Goal: Task Accomplishment & Management: Use online tool/utility

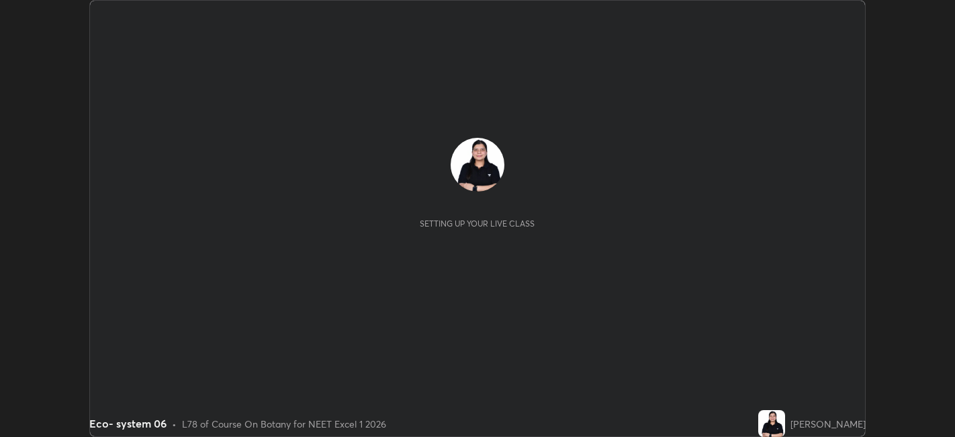
scroll to position [437, 955]
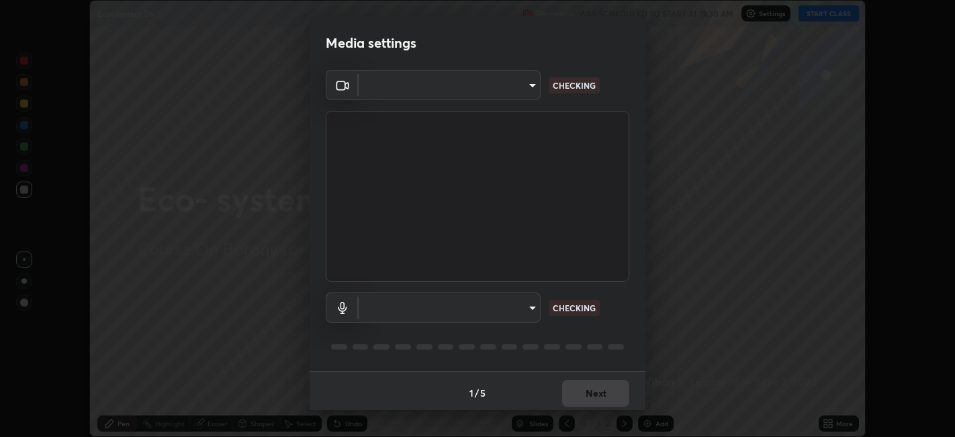
type input "9e57caed4cce4141f5eaa85e897878ef8d6f7de05c3a7e1aeb5fb010bc414606"
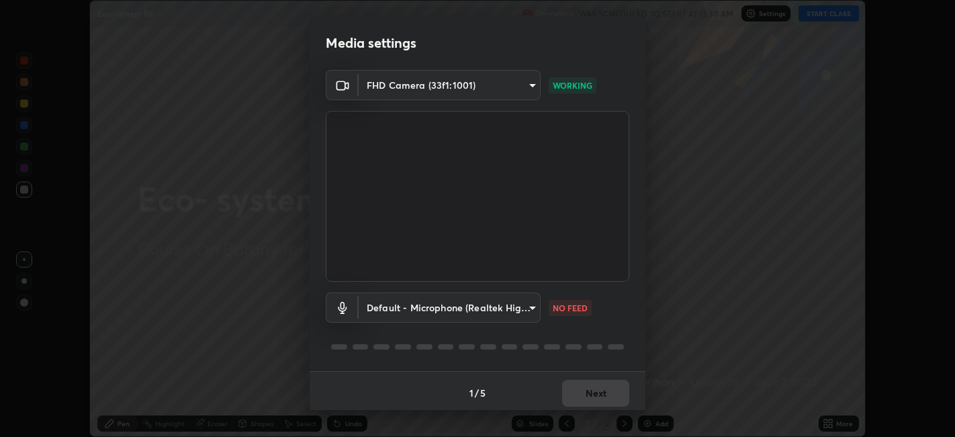
scroll to position [3, 0]
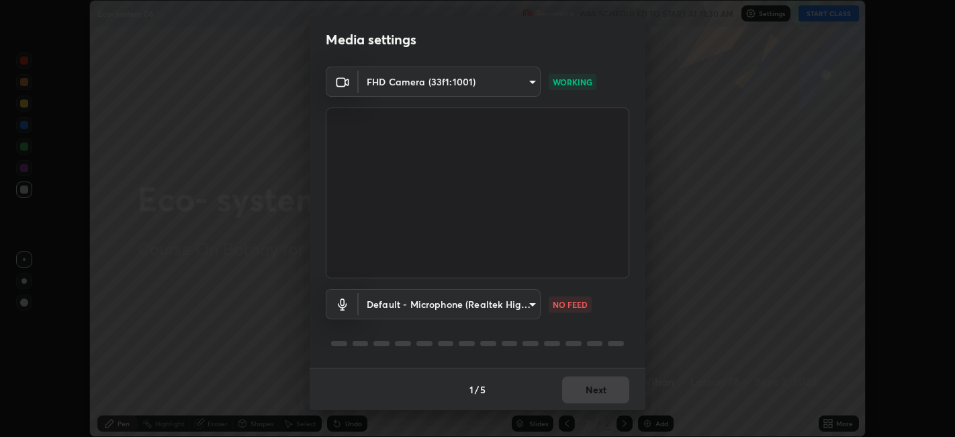
click at [529, 302] on body "Erase all Eco- system 06 Recording WAS SCHEDULED TO START AT 11:30 AM Settings …" at bounding box center [477, 218] width 955 height 437
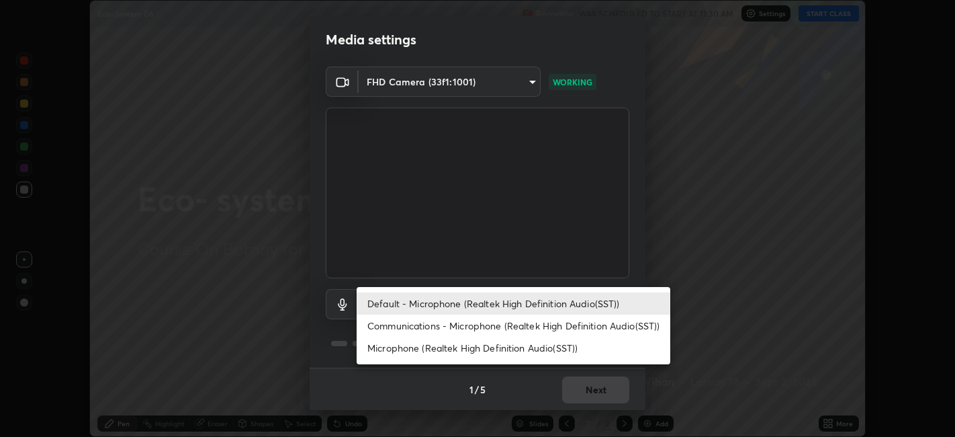
click at [549, 325] on li "Communications - Microphone (Realtek High Definition Audio(SST))" at bounding box center [514, 325] width 314 height 22
type input "communications"
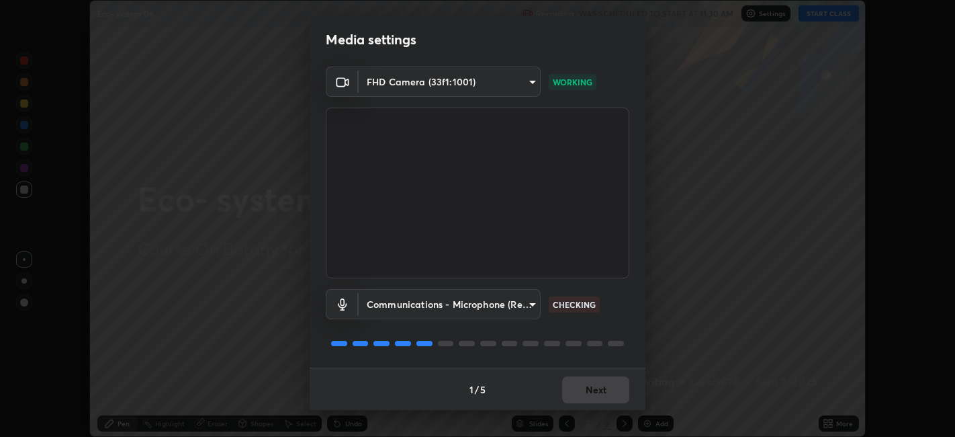
click at [601, 389] on div "1 / 5 Next" at bounding box center [478, 388] width 336 height 43
click at [601, 389] on button "Next" at bounding box center [595, 389] width 67 height 27
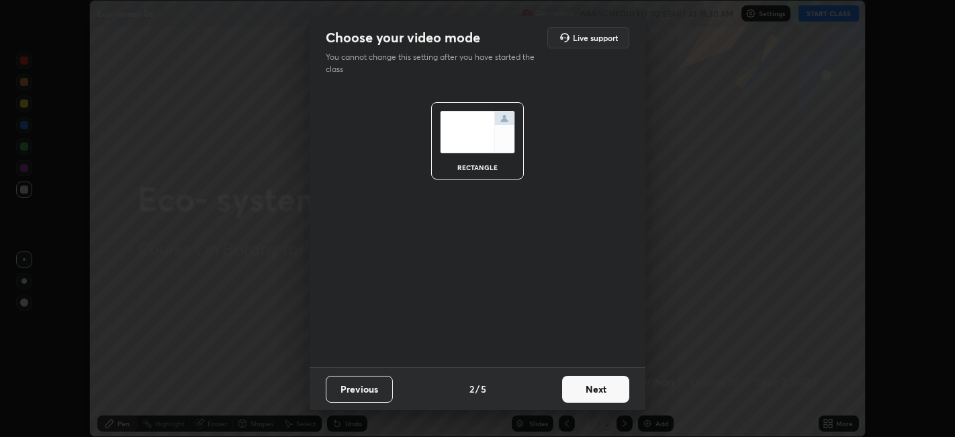
scroll to position [0, 0]
click at [601, 389] on button "Next" at bounding box center [595, 388] width 67 height 27
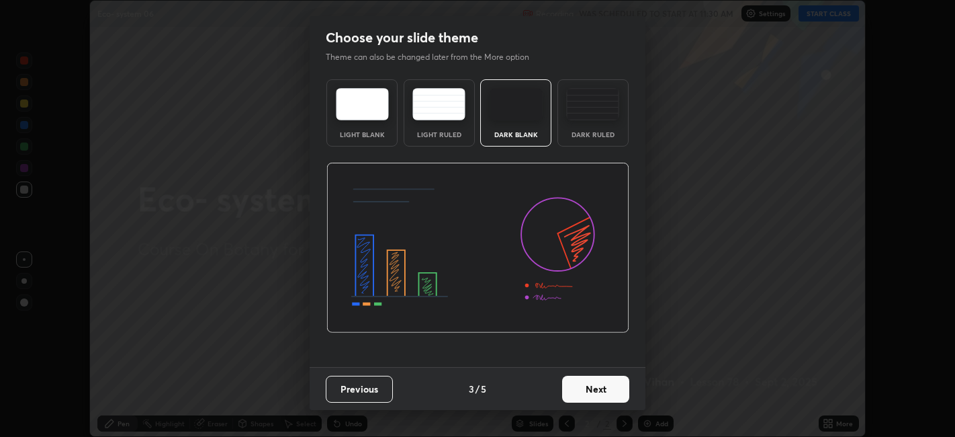
click at [601, 389] on button "Next" at bounding box center [595, 388] width 67 height 27
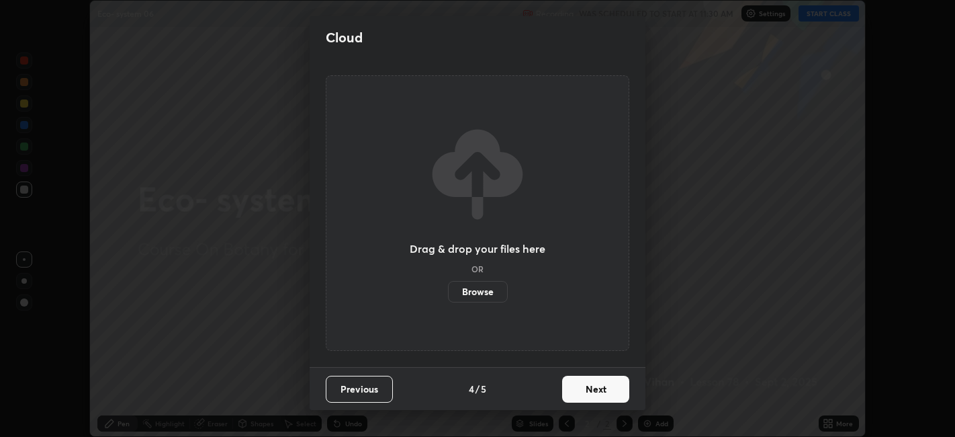
click at [601, 383] on button "Next" at bounding box center [595, 388] width 67 height 27
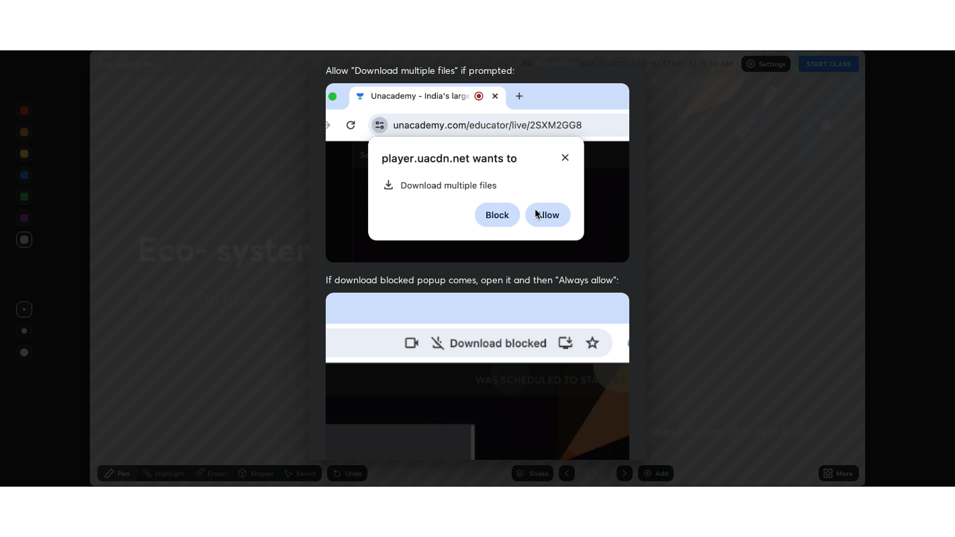
scroll to position [277, 0]
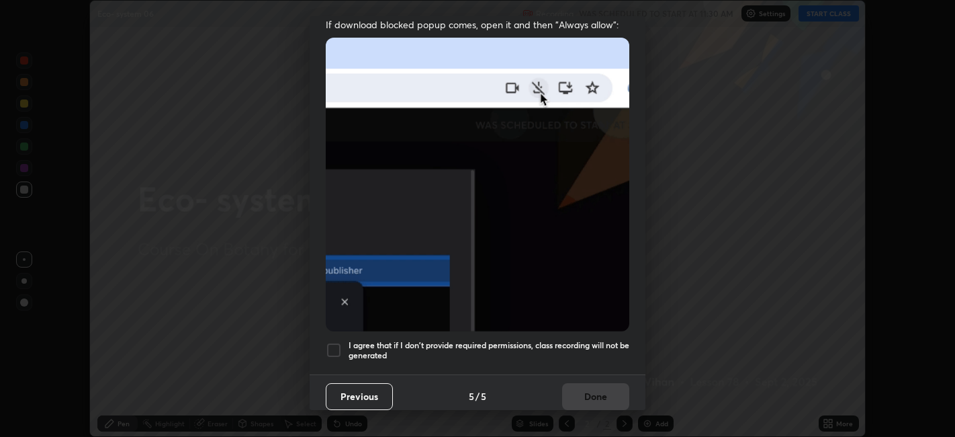
click at [340, 342] on div at bounding box center [334, 350] width 16 height 16
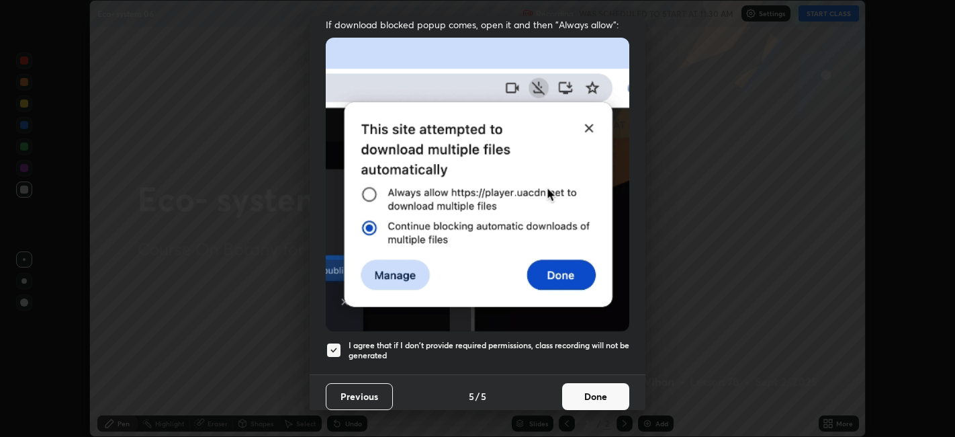
click at [607, 383] on button "Done" at bounding box center [595, 396] width 67 height 27
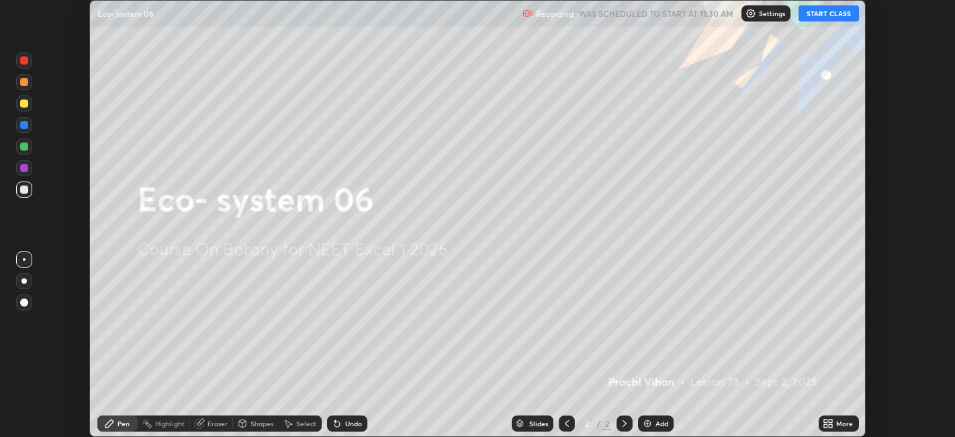
click at [827, 9] on button "START CLASS" at bounding box center [829, 13] width 60 height 16
click at [657, 420] on div "Add" at bounding box center [662, 423] width 13 height 7
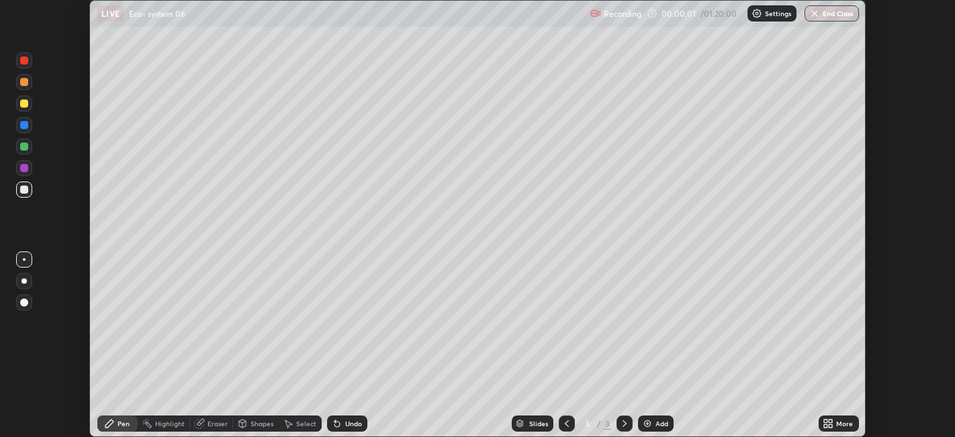
click at [839, 428] on div "More" at bounding box center [839, 423] width 40 height 16
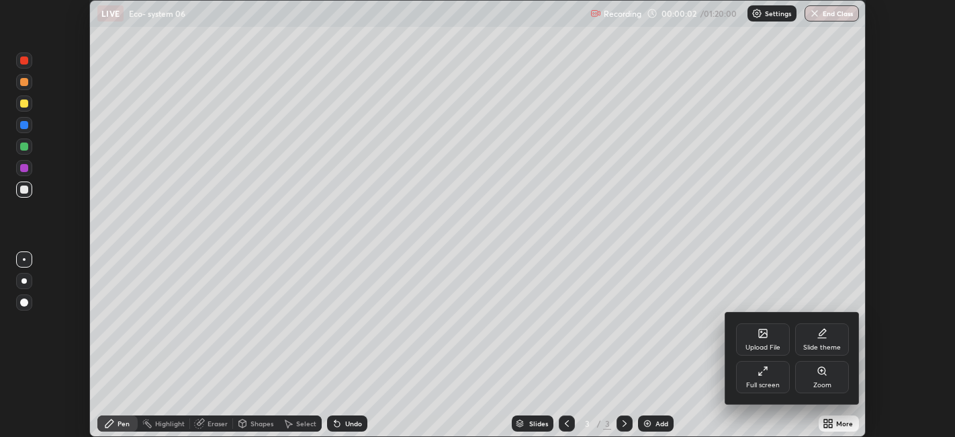
click at [760, 376] on icon at bounding box center [763, 370] width 11 height 11
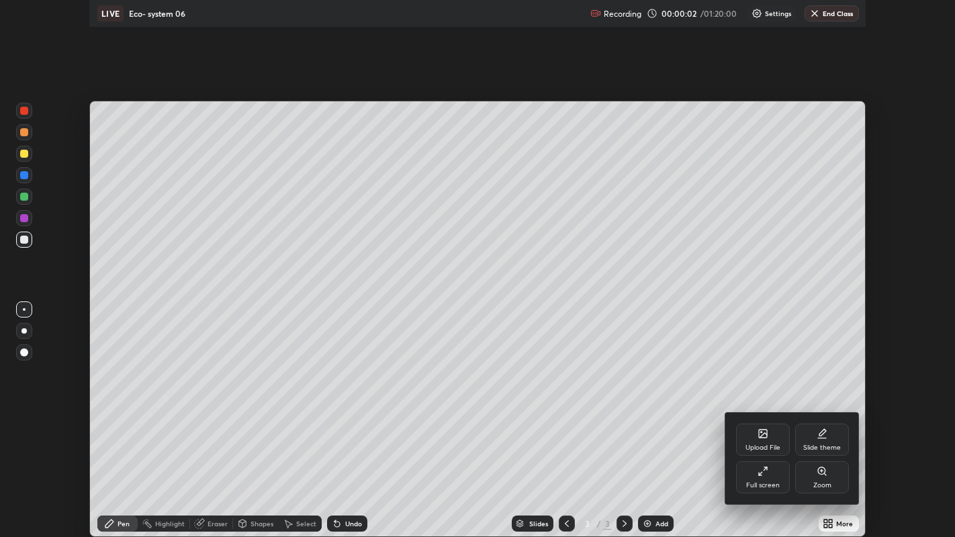
scroll to position [537, 955]
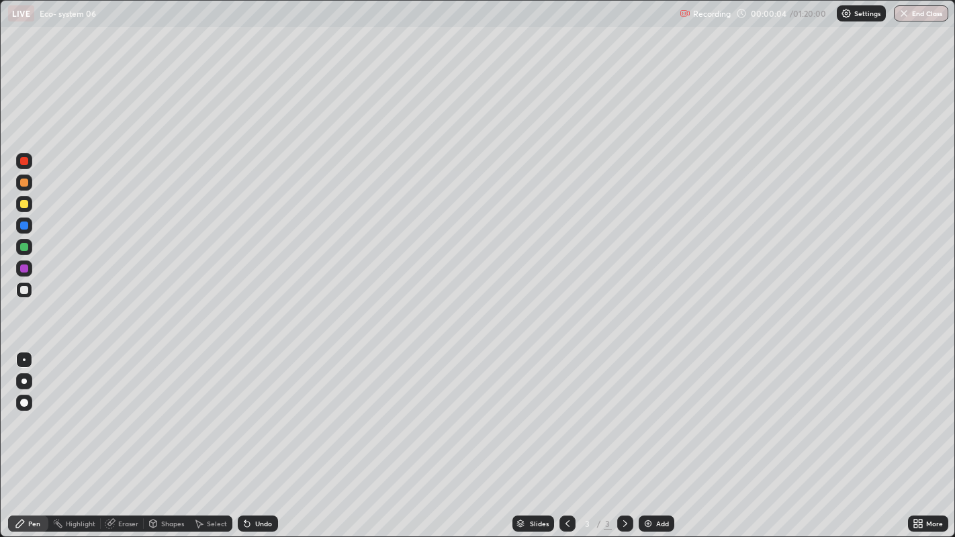
click at [28, 436] on div "Pen" at bounding box center [34, 524] width 12 height 7
click at [24, 379] on div at bounding box center [23, 381] width 5 height 5
click at [25, 383] on div at bounding box center [23, 381] width 5 height 5
click at [25, 179] on div at bounding box center [24, 183] width 8 height 8
click at [26, 182] on div at bounding box center [24, 183] width 8 height 8
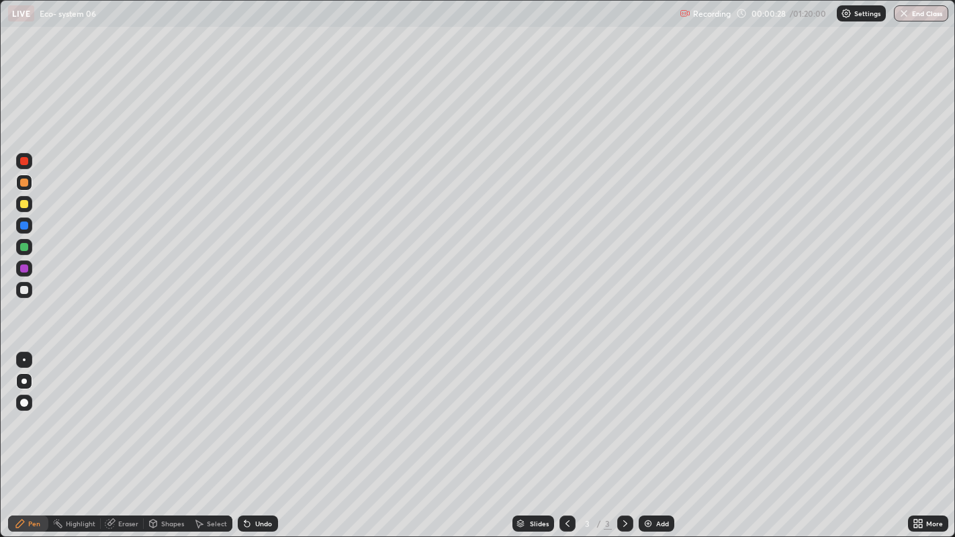
click at [24, 287] on div at bounding box center [24, 290] width 8 height 8
click at [26, 288] on div at bounding box center [24, 290] width 8 height 8
click at [26, 286] on div at bounding box center [24, 290] width 8 height 8
click at [24, 224] on div at bounding box center [24, 226] width 8 height 8
click at [27, 222] on div at bounding box center [24, 226] width 16 height 16
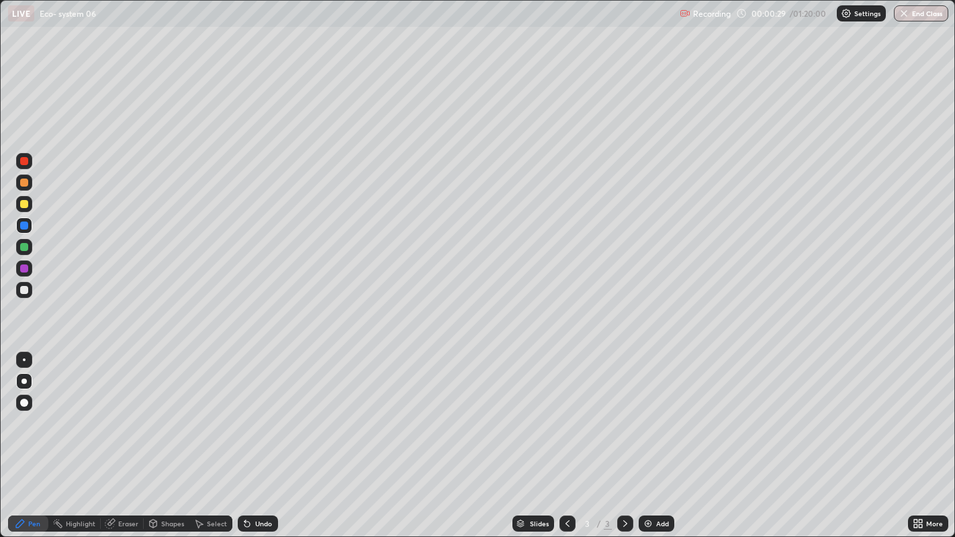
click at [28, 222] on div at bounding box center [24, 226] width 16 height 16
click at [28, 292] on div at bounding box center [24, 290] width 16 height 16
click at [30, 290] on div at bounding box center [24, 290] width 16 height 16
click at [25, 204] on div at bounding box center [24, 204] width 8 height 8
click at [26, 202] on div at bounding box center [24, 204] width 8 height 8
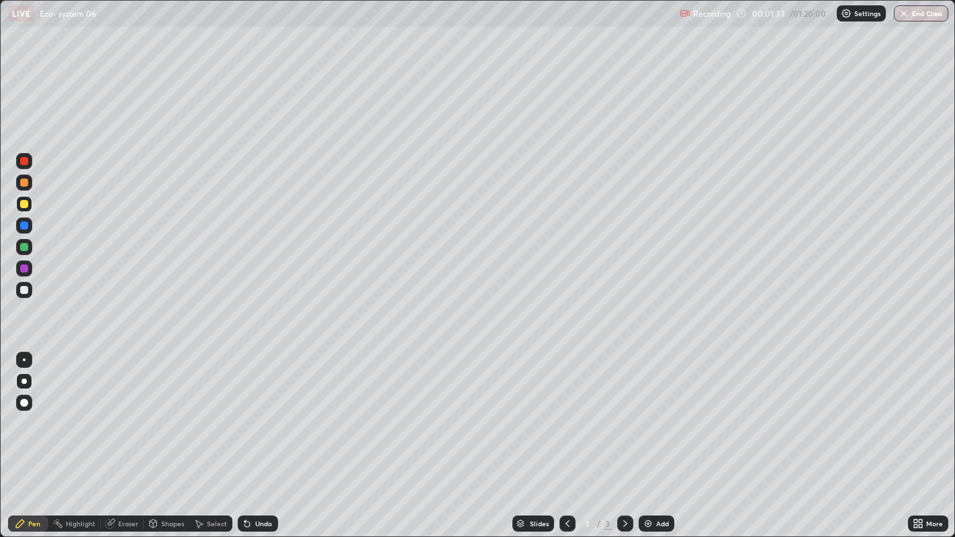
click at [26, 202] on div at bounding box center [24, 204] width 8 height 8
click at [650, 436] on img at bounding box center [648, 524] width 11 height 11
click at [167, 436] on div "Shapes" at bounding box center [172, 524] width 23 height 7
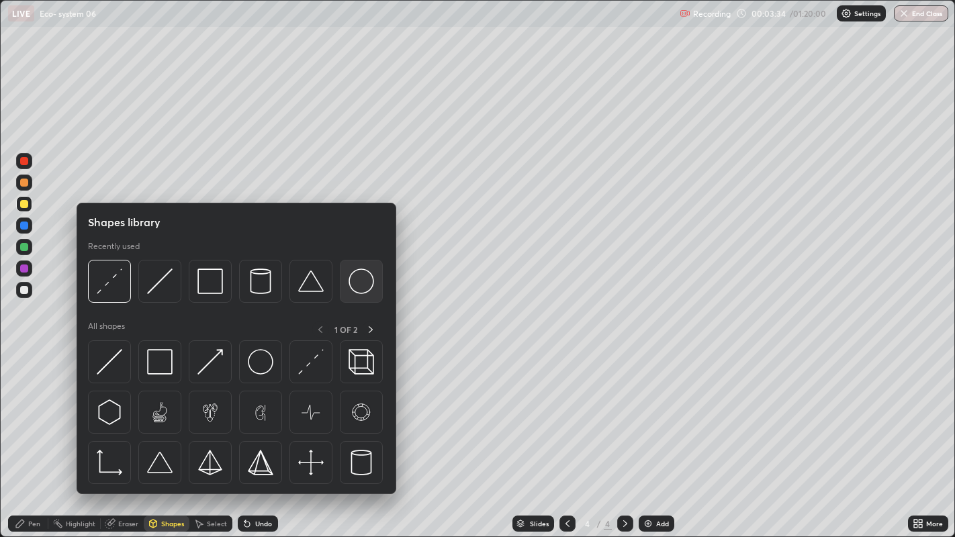
click at [362, 275] on img at bounding box center [362, 282] width 26 height 26
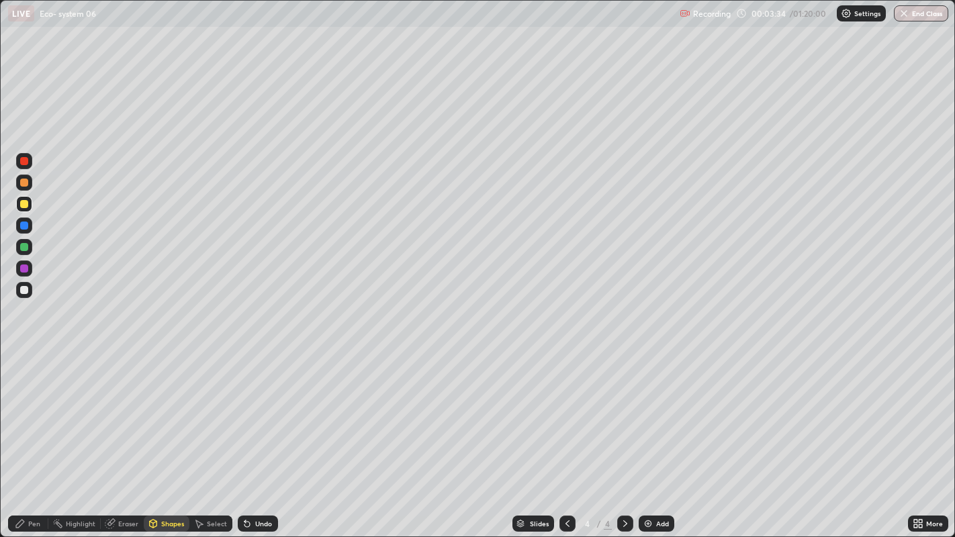
click at [27, 224] on div at bounding box center [24, 226] width 8 height 8
click at [24, 225] on div at bounding box center [24, 226] width 8 height 8
click at [21, 436] on icon at bounding box center [20, 524] width 8 height 8
click at [25, 290] on div at bounding box center [24, 290] width 8 height 8
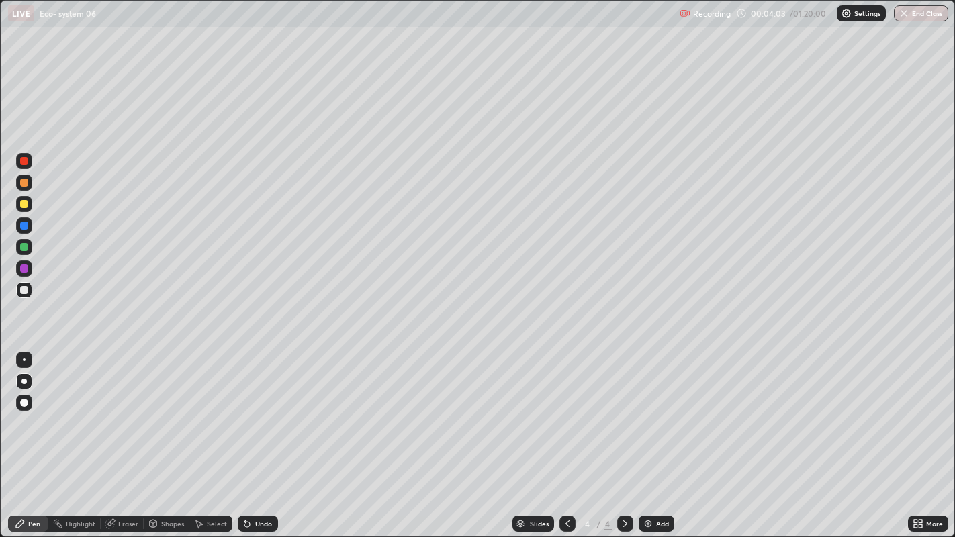
click at [24, 290] on div at bounding box center [24, 290] width 8 height 8
click at [256, 436] on div "Undo" at bounding box center [263, 524] width 17 height 7
click at [21, 249] on div at bounding box center [24, 247] width 8 height 8
click at [22, 246] on div at bounding box center [24, 247] width 8 height 8
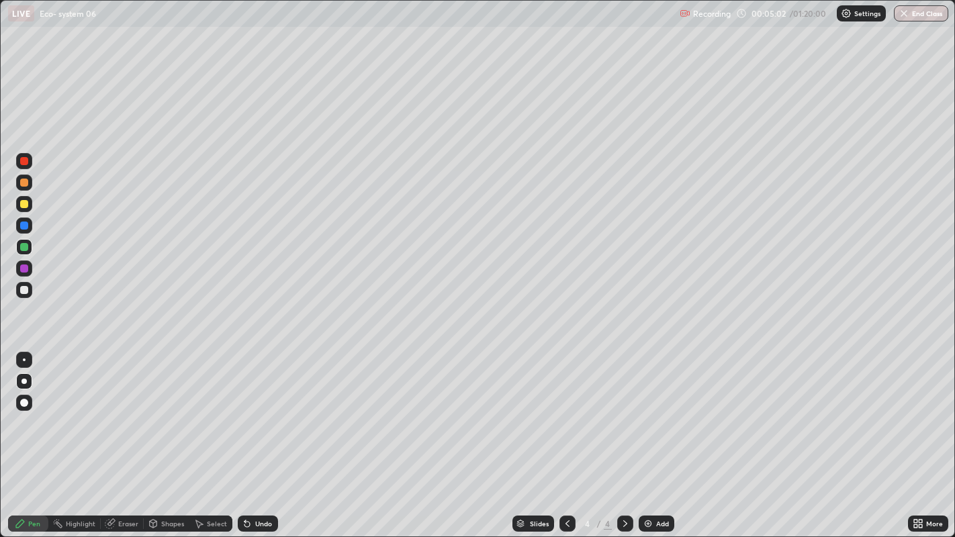
click at [26, 247] on div at bounding box center [24, 247] width 8 height 8
click at [24, 271] on div at bounding box center [24, 269] width 8 height 8
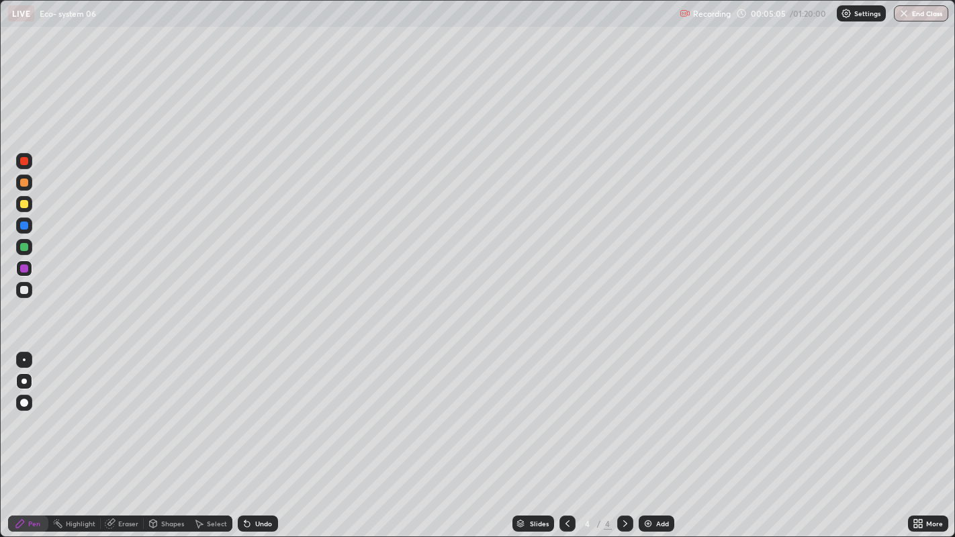
click at [28, 270] on div at bounding box center [24, 269] width 16 height 16
click at [28, 267] on div at bounding box center [24, 269] width 8 height 8
click at [251, 436] on div "Undo" at bounding box center [258, 524] width 40 height 16
click at [255, 436] on div "Undo" at bounding box center [263, 524] width 17 height 7
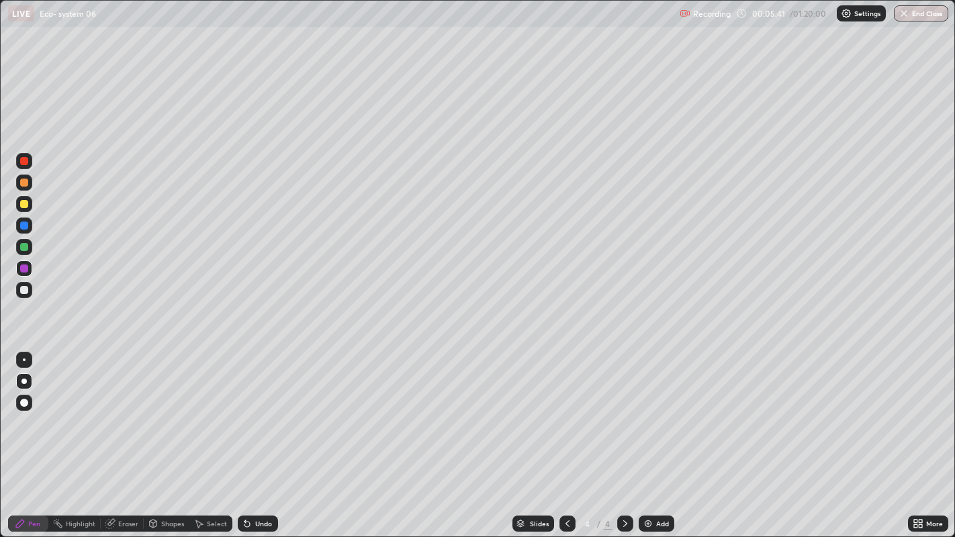
click at [251, 436] on div "Undo" at bounding box center [258, 524] width 40 height 16
click at [25, 290] on div at bounding box center [24, 290] width 8 height 8
click at [659, 436] on div "Add" at bounding box center [662, 524] width 13 height 7
click at [154, 436] on icon at bounding box center [153, 523] width 7 height 2
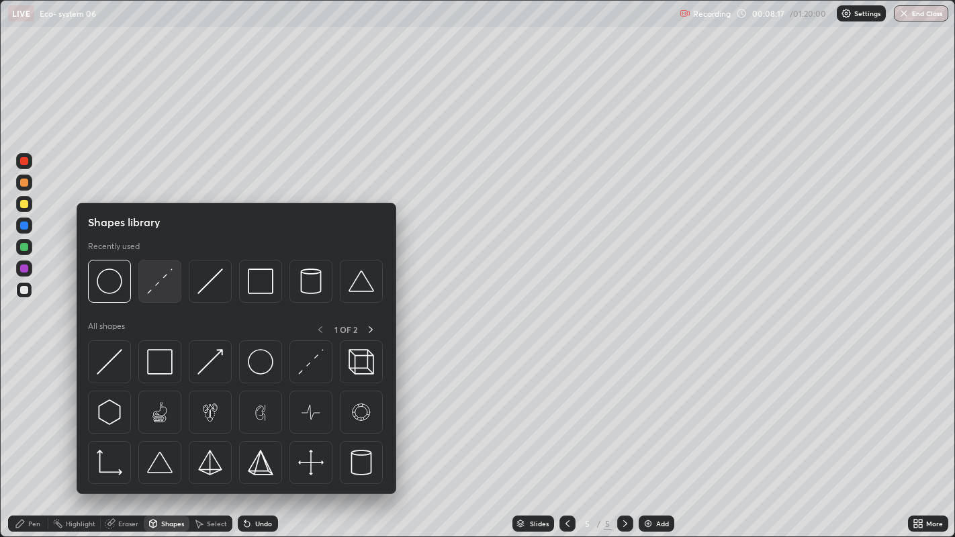
click at [163, 278] on img at bounding box center [160, 282] width 26 height 26
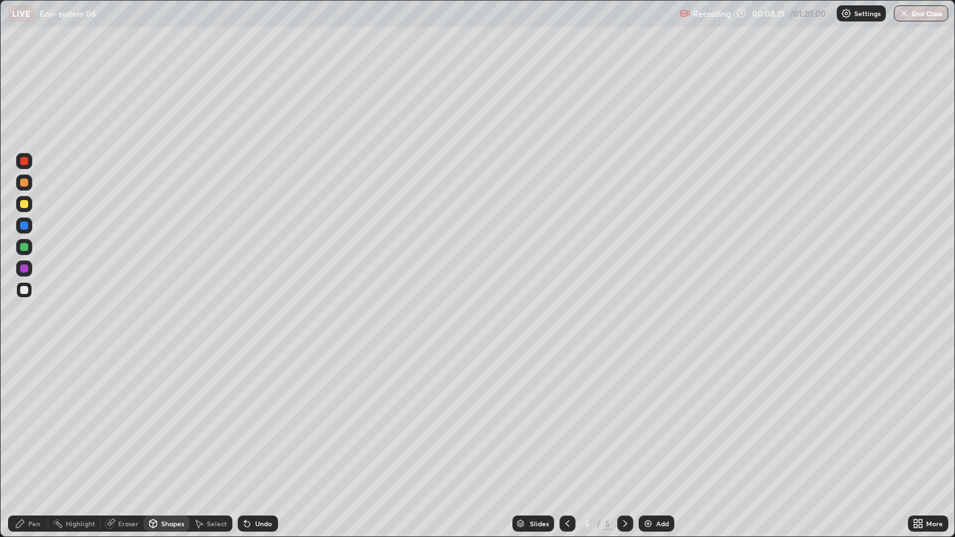
click at [24, 436] on div "Pen" at bounding box center [28, 524] width 40 height 16
click at [25, 202] on div at bounding box center [24, 204] width 8 height 8
click at [28, 202] on div at bounding box center [24, 204] width 8 height 8
click at [24, 203] on div at bounding box center [24, 204] width 8 height 8
click at [29, 240] on div at bounding box center [24, 247] width 16 height 16
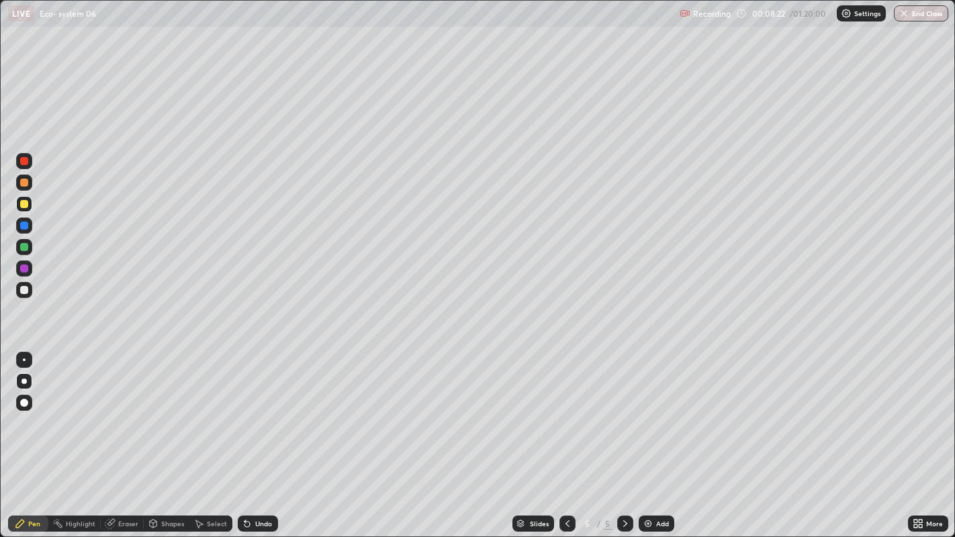
click at [30, 245] on div at bounding box center [24, 247] width 16 height 16
click at [24, 247] on div at bounding box center [24, 247] width 8 height 8
click at [24, 160] on div at bounding box center [24, 161] width 8 height 8
click at [23, 162] on div at bounding box center [24, 161] width 8 height 8
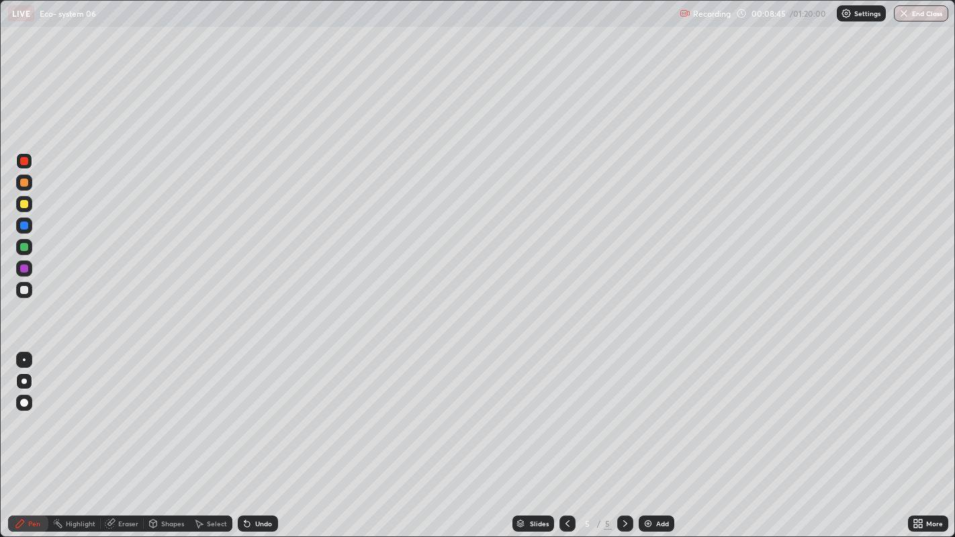
click at [27, 160] on div at bounding box center [24, 161] width 8 height 8
click at [21, 247] on div at bounding box center [24, 247] width 8 height 8
click at [26, 247] on div at bounding box center [24, 247] width 8 height 8
click at [22, 245] on div at bounding box center [24, 247] width 8 height 8
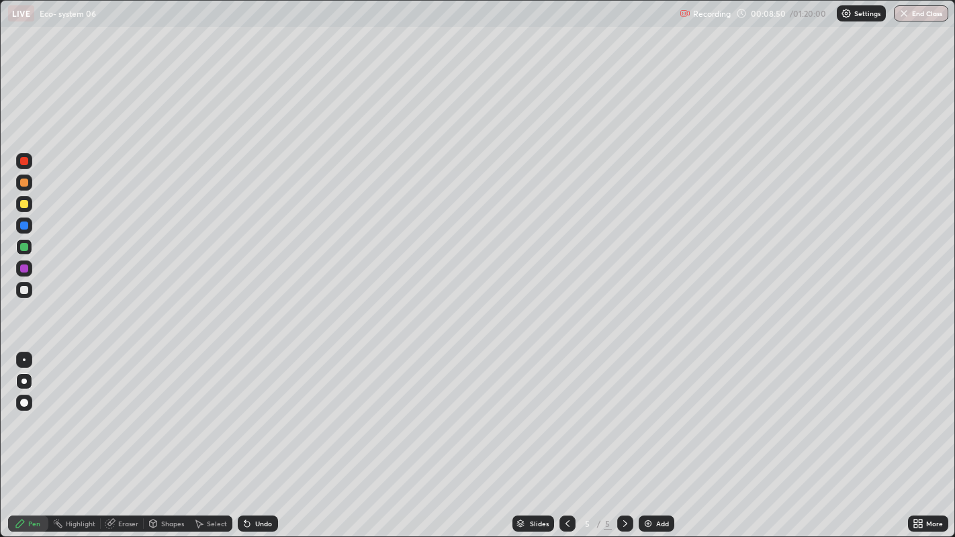
click at [26, 249] on div at bounding box center [24, 247] width 8 height 8
click at [21, 163] on div at bounding box center [24, 161] width 8 height 8
click at [26, 161] on div at bounding box center [24, 161] width 8 height 8
click at [24, 290] on div at bounding box center [24, 290] width 8 height 8
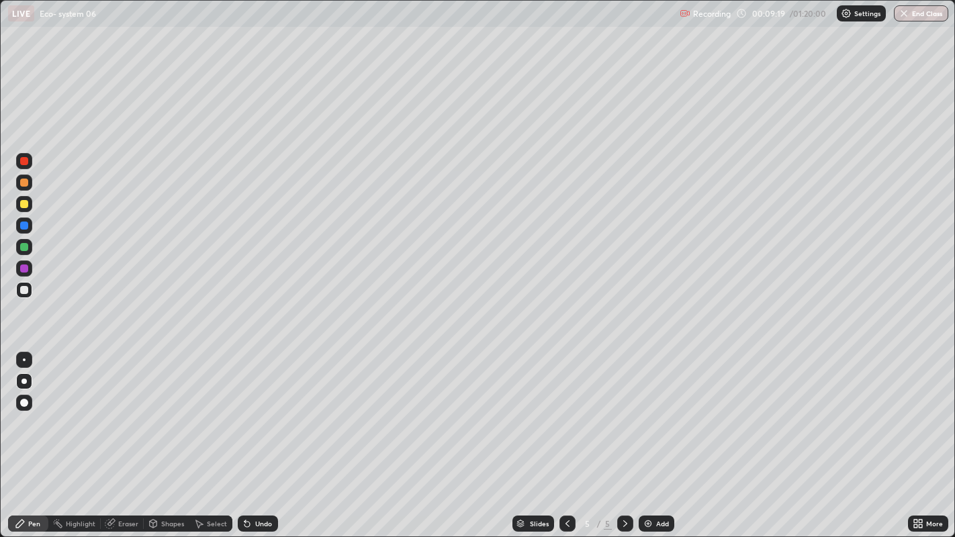
click at [30, 290] on div at bounding box center [24, 290] width 16 height 16
click at [27, 289] on div at bounding box center [24, 290] width 8 height 8
click at [30, 292] on div at bounding box center [24, 290] width 16 height 16
click at [23, 163] on div at bounding box center [24, 161] width 8 height 8
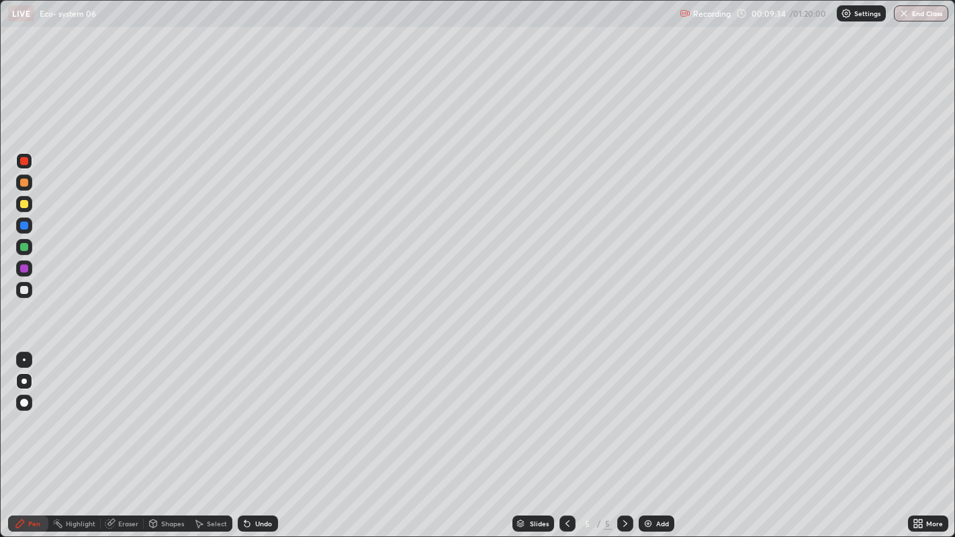
click at [23, 163] on div at bounding box center [24, 161] width 8 height 8
click at [24, 161] on div at bounding box center [24, 161] width 8 height 8
click at [25, 161] on div at bounding box center [24, 161] width 8 height 8
click at [262, 436] on div "Undo" at bounding box center [263, 524] width 17 height 7
click at [24, 290] on div at bounding box center [24, 290] width 8 height 8
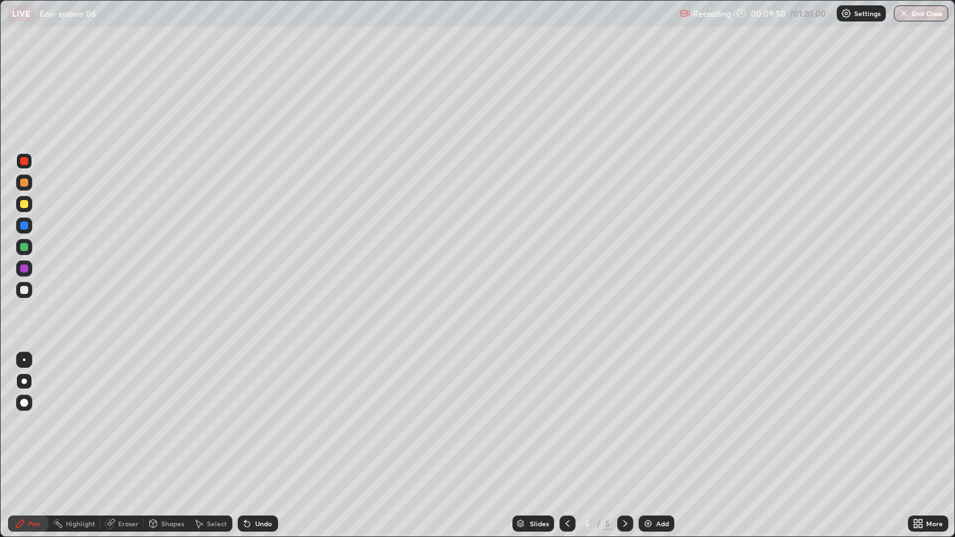
click at [24, 283] on div at bounding box center [24, 290] width 16 height 16
click at [24, 224] on div at bounding box center [24, 226] width 8 height 8
click at [26, 226] on div at bounding box center [24, 226] width 8 height 8
click at [26, 288] on div at bounding box center [24, 290] width 8 height 8
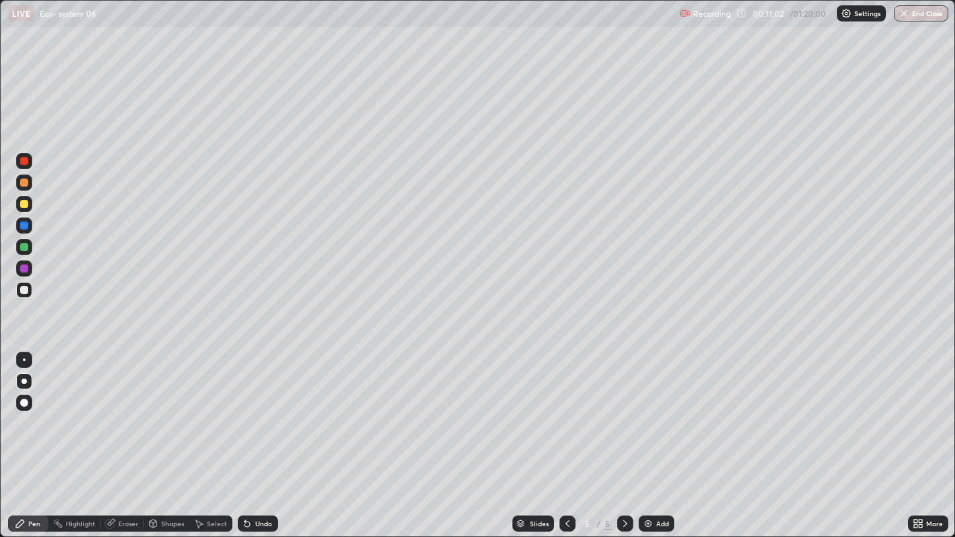
click at [24, 289] on div at bounding box center [24, 290] width 8 height 8
click at [23, 288] on div at bounding box center [24, 290] width 8 height 8
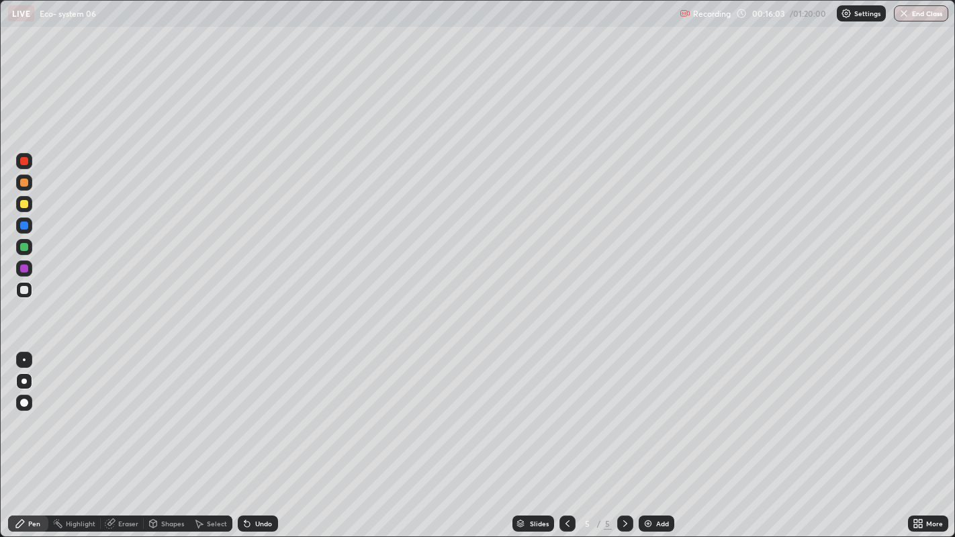
click at [654, 436] on div "Add" at bounding box center [657, 524] width 36 height 16
click at [28, 203] on div at bounding box center [24, 204] width 8 height 8
click at [28, 204] on div at bounding box center [24, 204] width 8 height 8
click at [24, 183] on div at bounding box center [24, 183] width 8 height 8
click at [28, 181] on div at bounding box center [24, 183] width 8 height 8
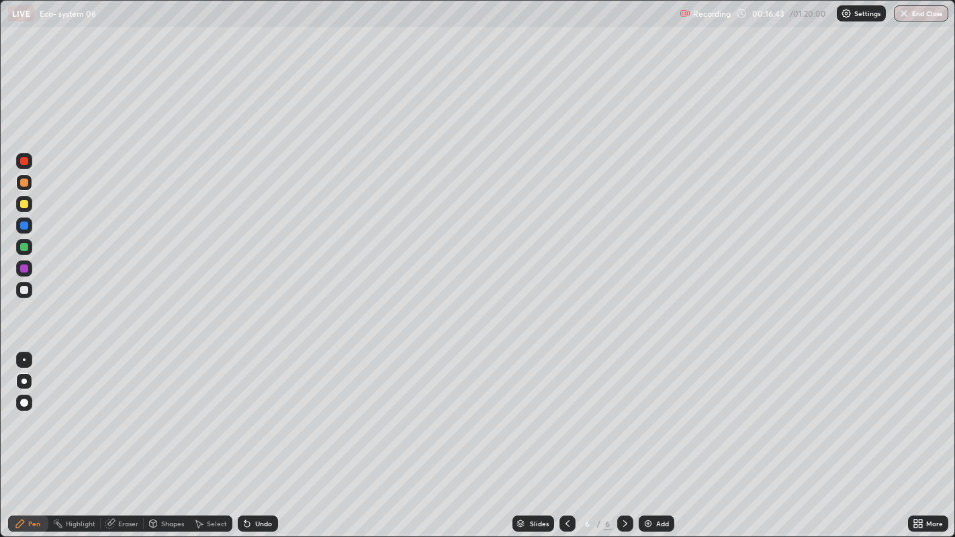
click at [253, 436] on div "Undo" at bounding box center [258, 524] width 40 height 16
click at [255, 436] on div "Undo" at bounding box center [263, 524] width 17 height 7
click at [28, 291] on div at bounding box center [24, 290] width 8 height 8
click at [25, 290] on div at bounding box center [24, 290] width 8 height 8
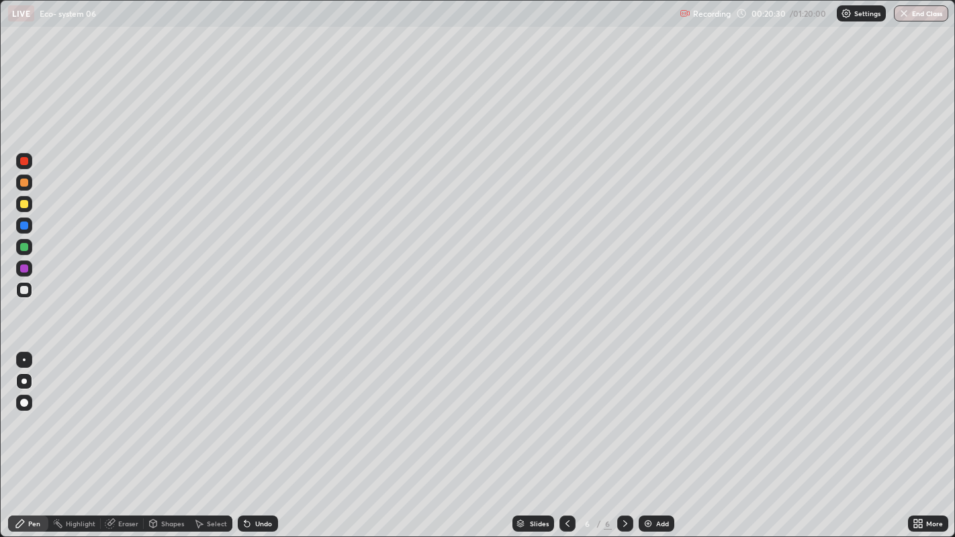
click at [652, 436] on img at bounding box center [648, 524] width 11 height 11
click at [25, 204] on div at bounding box center [24, 204] width 8 height 8
click at [32, 200] on div at bounding box center [24, 204] width 16 height 16
click at [27, 181] on div at bounding box center [24, 183] width 8 height 8
click at [30, 175] on div at bounding box center [24, 183] width 16 height 16
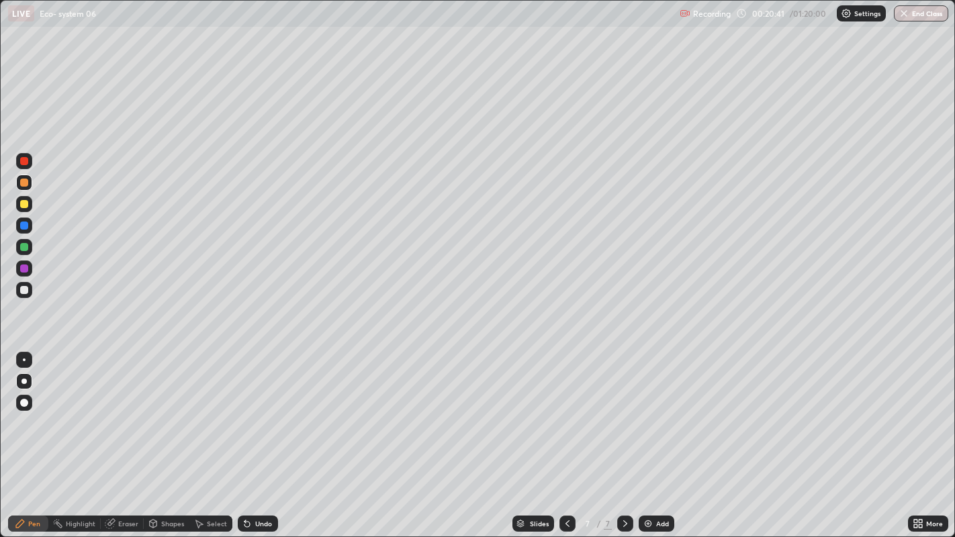
click at [24, 292] on div at bounding box center [24, 290] width 8 height 8
click at [27, 289] on div at bounding box center [24, 290] width 8 height 8
click at [23, 203] on div at bounding box center [24, 204] width 8 height 8
click at [23, 206] on div at bounding box center [24, 204] width 8 height 8
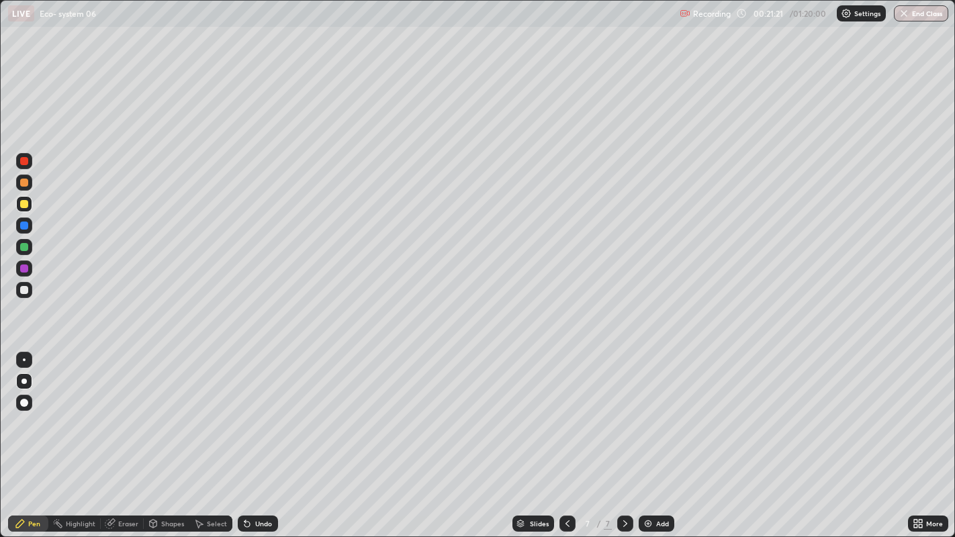
click at [23, 228] on div at bounding box center [24, 226] width 8 height 8
click at [26, 225] on div at bounding box center [24, 226] width 8 height 8
click at [257, 436] on div "Undo" at bounding box center [263, 524] width 17 height 7
click at [260, 436] on div "Undo" at bounding box center [263, 524] width 17 height 7
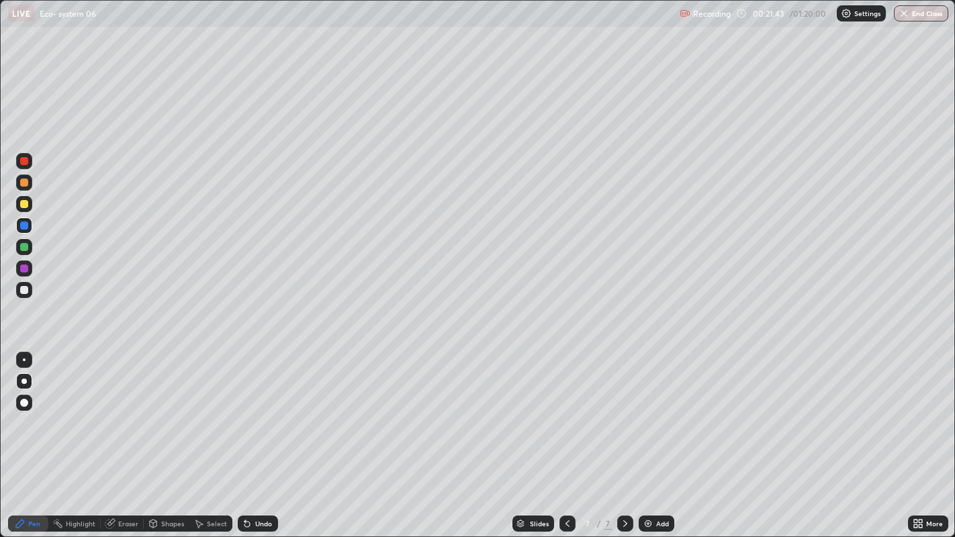
click at [260, 436] on div "Undo" at bounding box center [263, 524] width 17 height 7
click at [651, 436] on img at bounding box center [648, 524] width 11 height 11
click at [26, 183] on div at bounding box center [24, 183] width 8 height 8
click at [25, 179] on div at bounding box center [24, 183] width 8 height 8
click at [25, 290] on div at bounding box center [24, 290] width 8 height 8
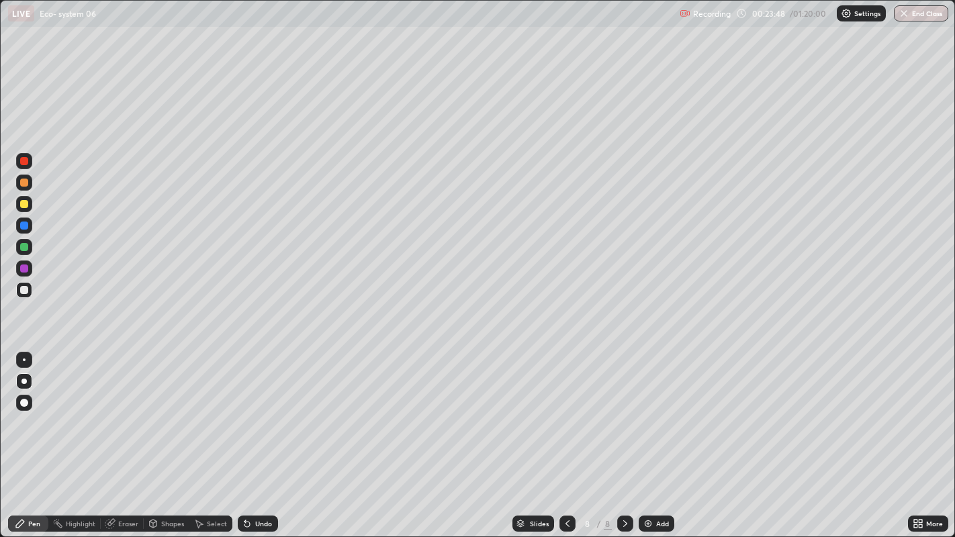
click at [26, 290] on div at bounding box center [24, 290] width 8 height 8
click at [24, 243] on div at bounding box center [24, 247] width 8 height 8
click at [30, 247] on div at bounding box center [24, 247] width 16 height 16
click at [25, 247] on div at bounding box center [24, 247] width 8 height 8
click at [652, 436] on div "Add" at bounding box center [657, 524] width 36 height 16
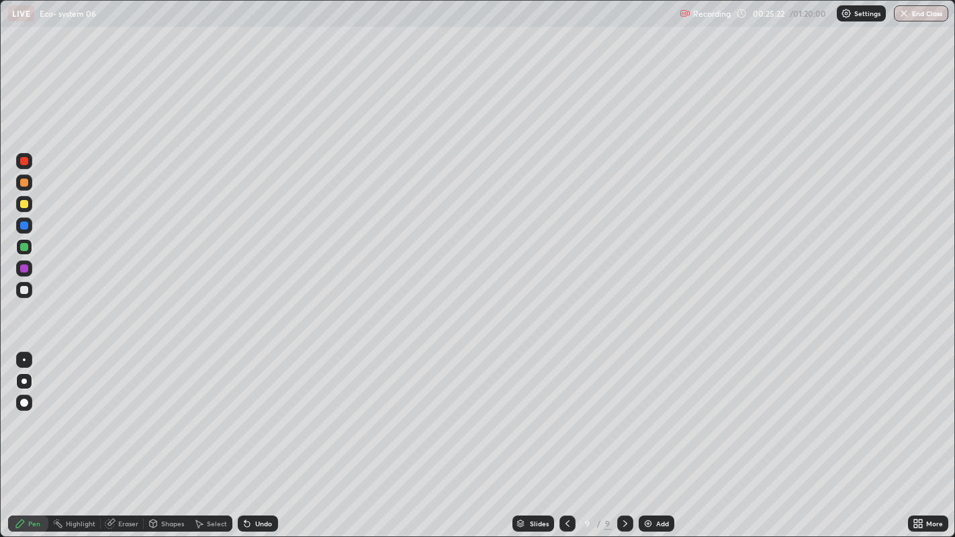
click at [27, 202] on div at bounding box center [24, 204] width 8 height 8
click at [24, 205] on div at bounding box center [24, 204] width 8 height 8
click at [644, 436] on img at bounding box center [648, 524] width 11 height 11
click at [26, 249] on div at bounding box center [24, 247] width 8 height 8
click at [24, 245] on div at bounding box center [24, 247] width 8 height 8
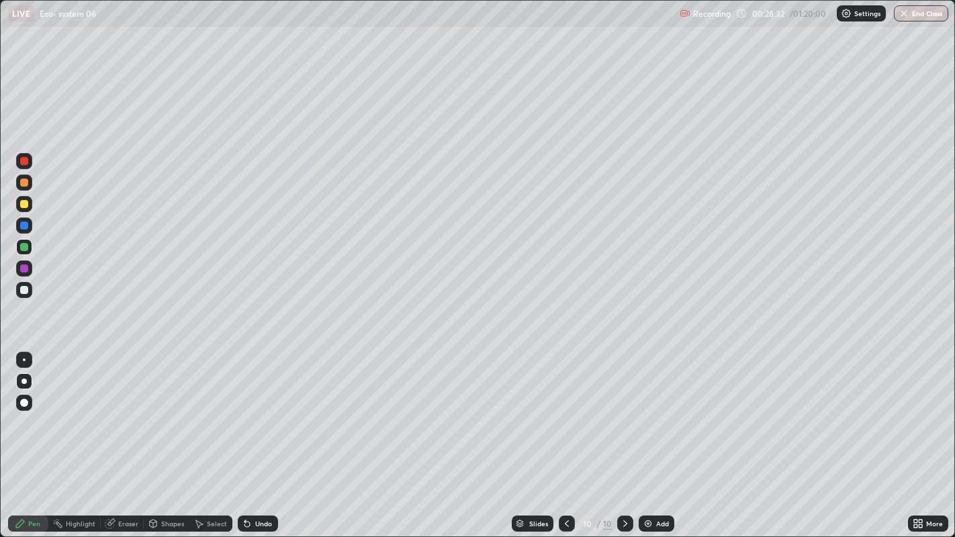
click at [24, 245] on div at bounding box center [24, 247] width 8 height 8
click at [118, 436] on div "Eraser" at bounding box center [122, 524] width 43 height 16
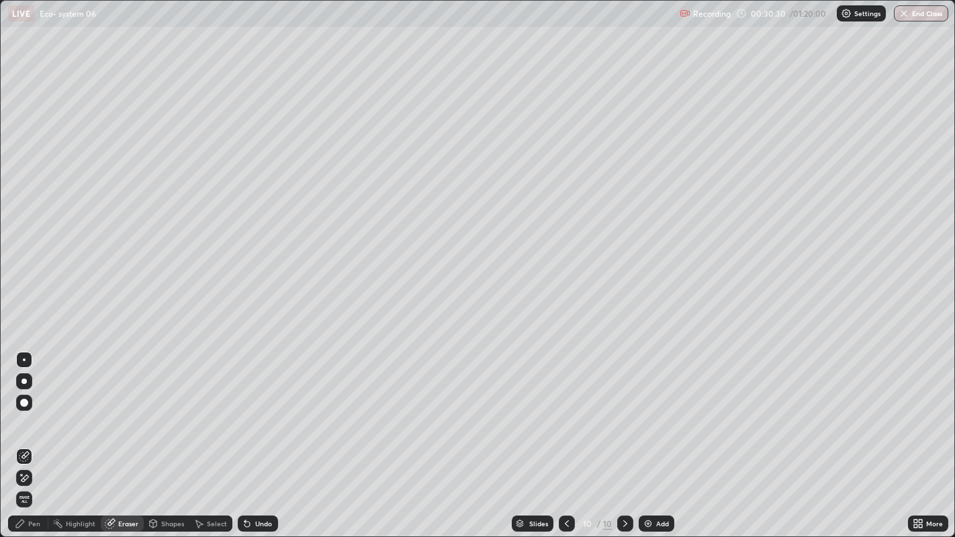
click at [42, 436] on div "Pen" at bounding box center [28, 524] width 40 height 16
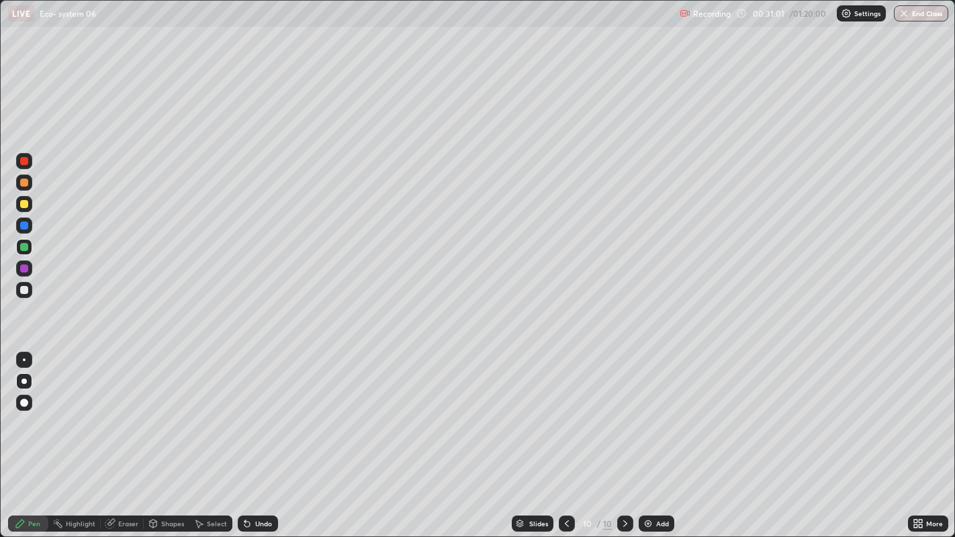
click at [25, 292] on div at bounding box center [24, 290] width 8 height 8
click at [21, 287] on div at bounding box center [24, 290] width 8 height 8
click at [24, 292] on div at bounding box center [24, 290] width 8 height 8
click at [118, 436] on div "Eraser" at bounding box center [128, 524] width 20 height 7
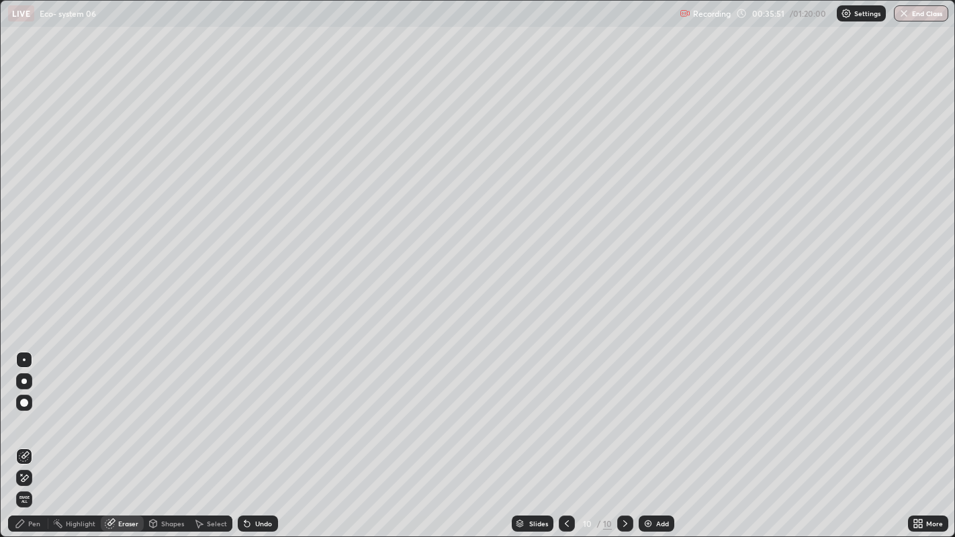
click at [28, 436] on div "Pen" at bounding box center [28, 524] width 40 height 16
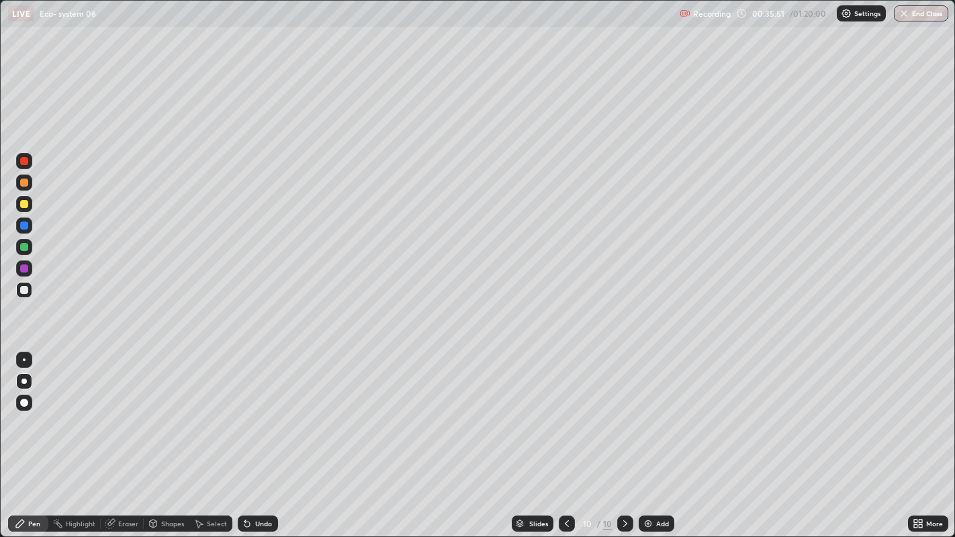
click at [28, 436] on div "Pen" at bounding box center [34, 524] width 12 height 7
click at [29, 436] on div "Pen" at bounding box center [34, 524] width 12 height 7
click at [116, 436] on div "Eraser" at bounding box center [122, 524] width 43 height 16
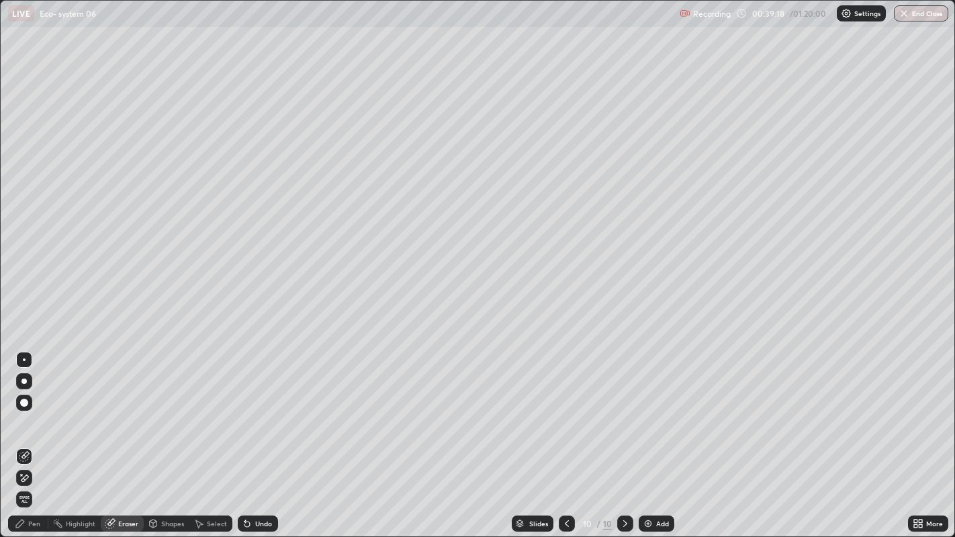
click at [32, 436] on div "Pen" at bounding box center [34, 524] width 12 height 7
click at [30, 436] on div "Pen" at bounding box center [34, 524] width 12 height 7
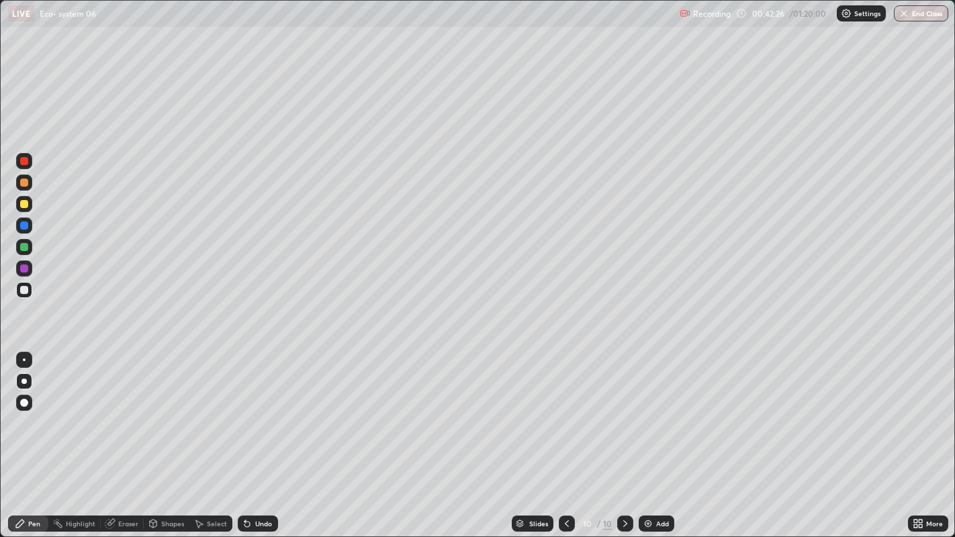
click at [251, 436] on icon at bounding box center [247, 524] width 11 height 11
click at [255, 436] on div "Undo" at bounding box center [263, 524] width 17 height 7
click at [256, 436] on div "Undo" at bounding box center [263, 524] width 17 height 7
click at [259, 436] on div "Undo" at bounding box center [258, 524] width 40 height 16
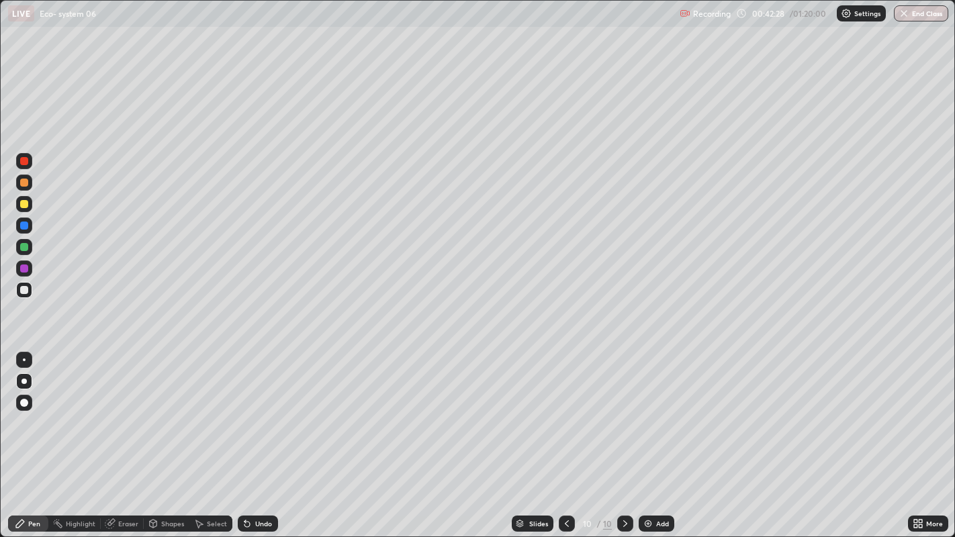
click at [260, 436] on div "Undo" at bounding box center [263, 524] width 17 height 7
click at [661, 436] on div "Add" at bounding box center [657, 524] width 36 height 16
click at [25, 265] on div at bounding box center [24, 269] width 8 height 8
click at [26, 267] on div at bounding box center [24, 269] width 8 height 8
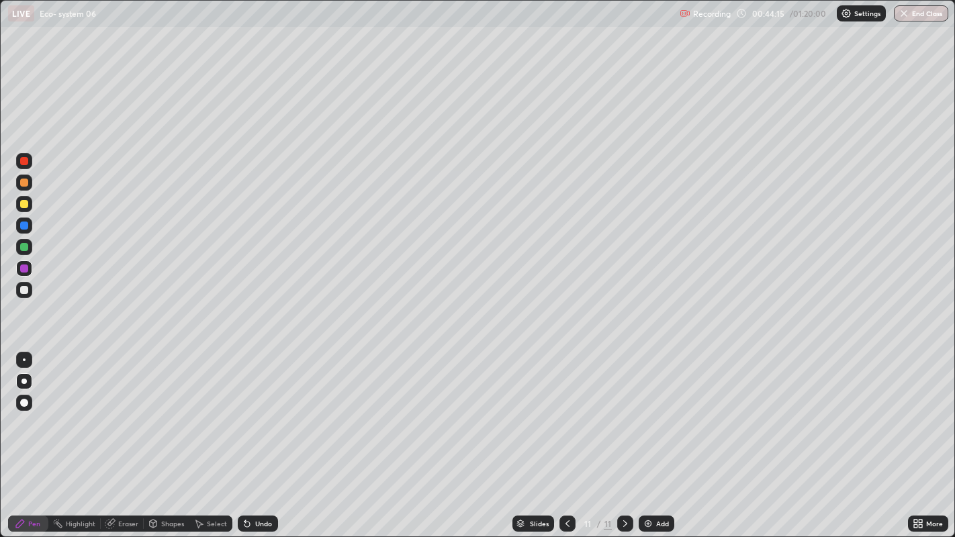
click at [26, 267] on div at bounding box center [24, 269] width 8 height 8
click at [24, 267] on div at bounding box center [24, 269] width 8 height 8
click at [25, 293] on div at bounding box center [24, 290] width 8 height 8
click at [24, 290] on div at bounding box center [24, 290] width 8 height 8
click at [25, 292] on div at bounding box center [24, 290] width 8 height 8
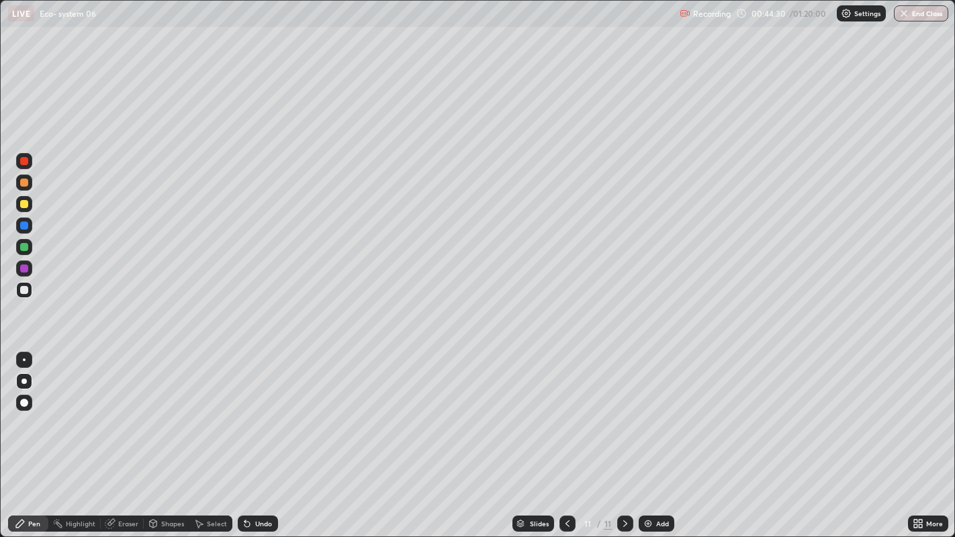
click at [25, 292] on div at bounding box center [24, 290] width 8 height 8
click at [645, 436] on img at bounding box center [648, 524] width 11 height 11
click at [25, 204] on div at bounding box center [24, 204] width 8 height 8
click at [24, 204] on div at bounding box center [24, 204] width 8 height 8
click at [650, 436] on img at bounding box center [648, 524] width 11 height 11
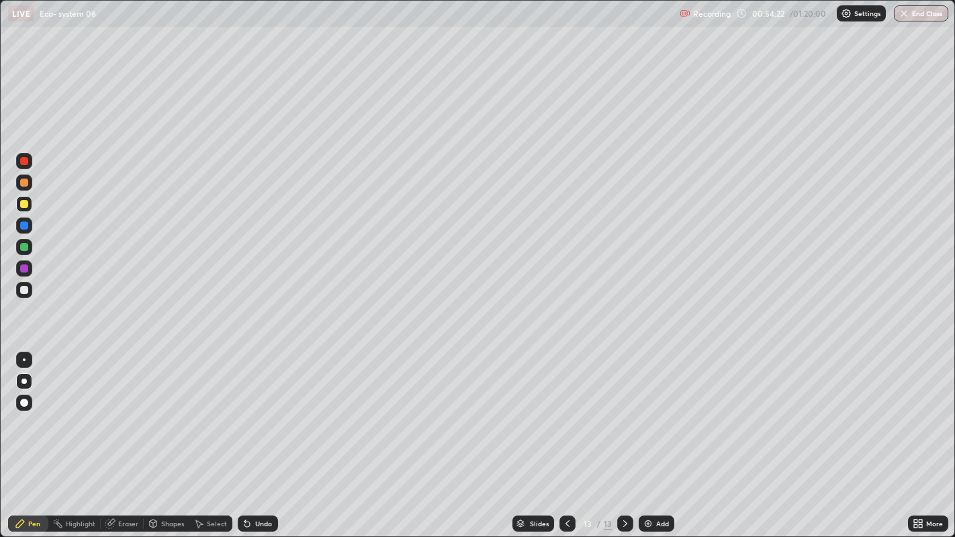
click at [25, 203] on div at bounding box center [24, 204] width 8 height 8
click at [25, 204] on div at bounding box center [24, 204] width 8 height 8
click at [26, 293] on div at bounding box center [24, 290] width 8 height 8
click at [24, 290] on div at bounding box center [24, 290] width 8 height 8
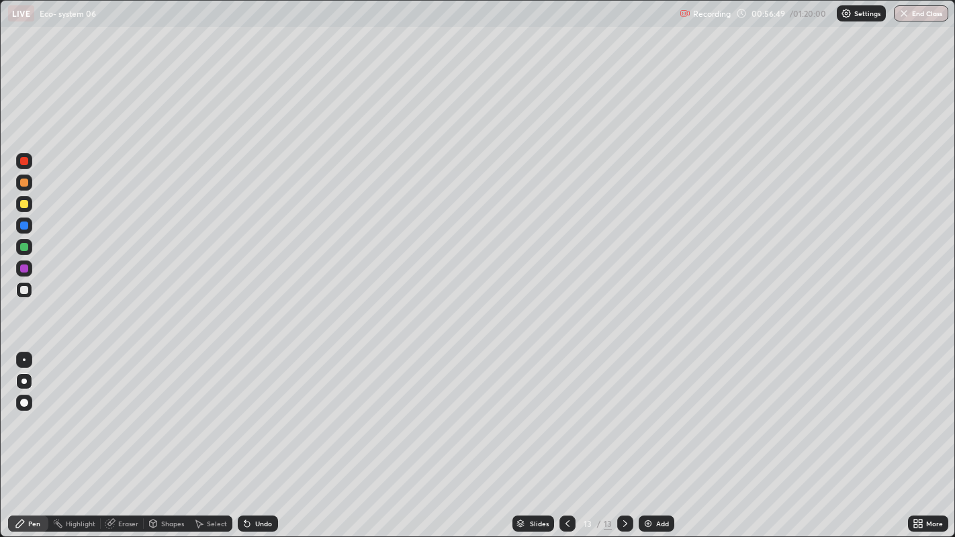
click at [28, 249] on div at bounding box center [24, 247] width 16 height 16
click at [25, 246] on div at bounding box center [24, 247] width 8 height 8
click at [25, 247] on div at bounding box center [24, 247] width 8 height 8
click at [27, 436] on div "Pen" at bounding box center [28, 524] width 40 height 16
click at [23, 288] on div at bounding box center [24, 290] width 8 height 8
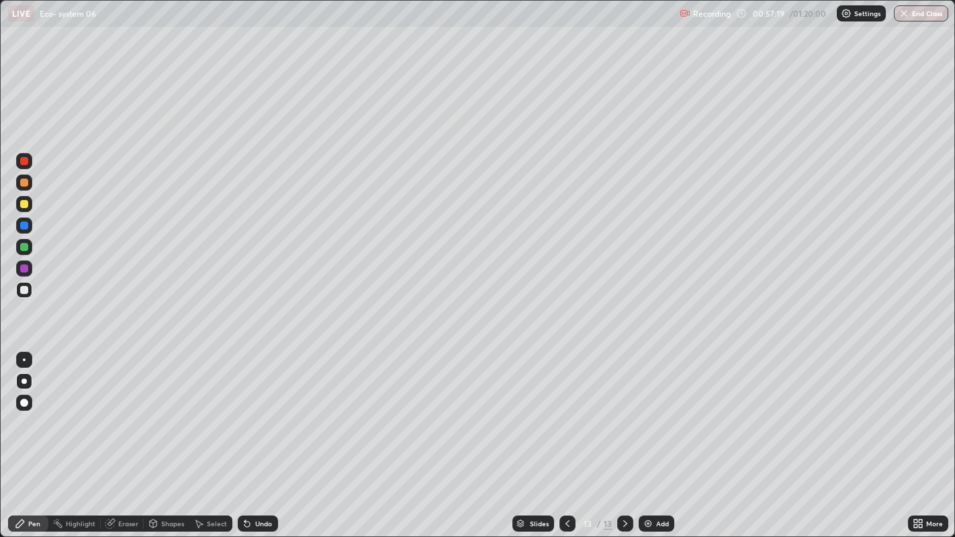
click at [23, 288] on div at bounding box center [24, 290] width 8 height 8
click at [24, 283] on div at bounding box center [24, 290] width 16 height 16
click at [653, 436] on div "Add" at bounding box center [657, 524] width 36 height 16
click at [25, 204] on div at bounding box center [24, 204] width 8 height 8
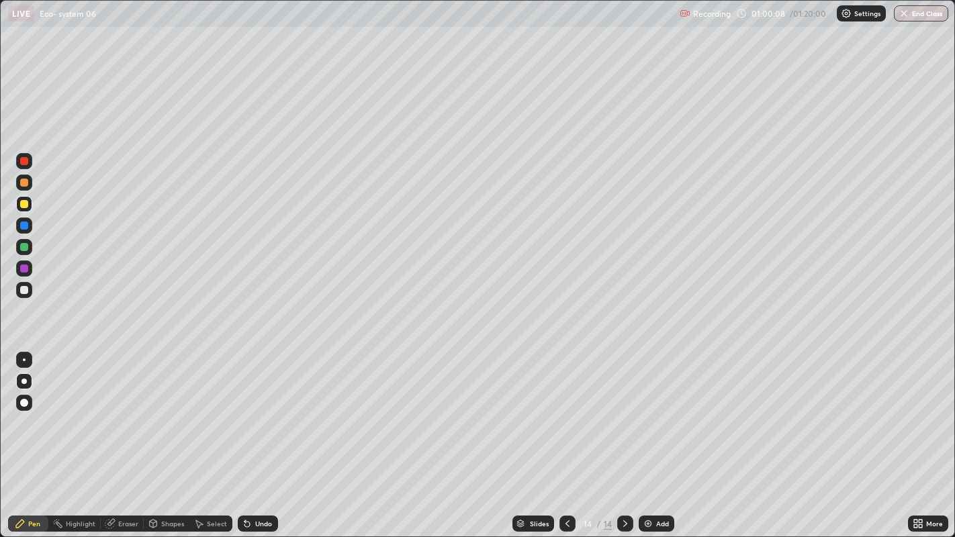
click at [260, 436] on div "Undo" at bounding box center [263, 524] width 17 height 7
click at [24, 287] on div at bounding box center [24, 290] width 8 height 8
click at [24, 290] on div at bounding box center [24, 290] width 8 height 8
click at [126, 436] on div "Eraser" at bounding box center [128, 524] width 20 height 7
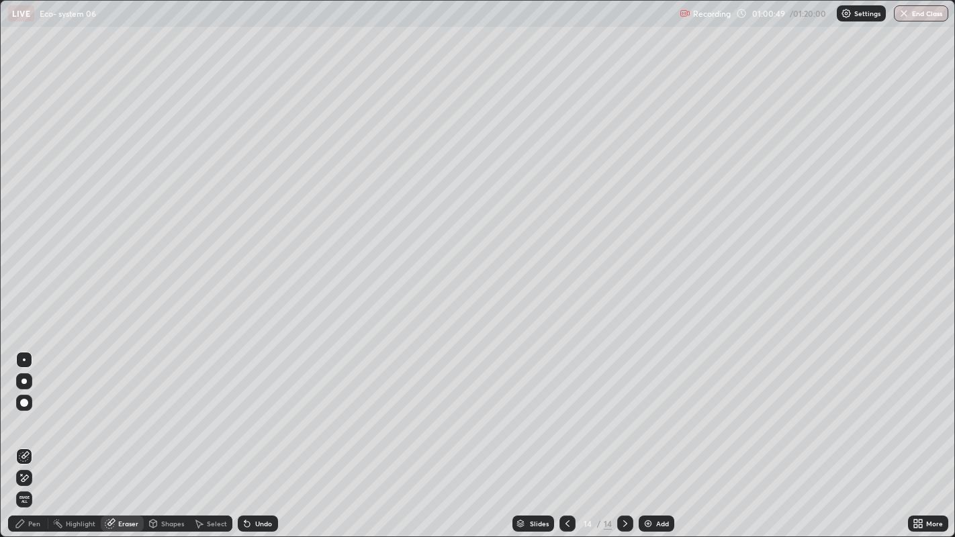
click at [25, 436] on icon at bounding box center [20, 524] width 11 height 11
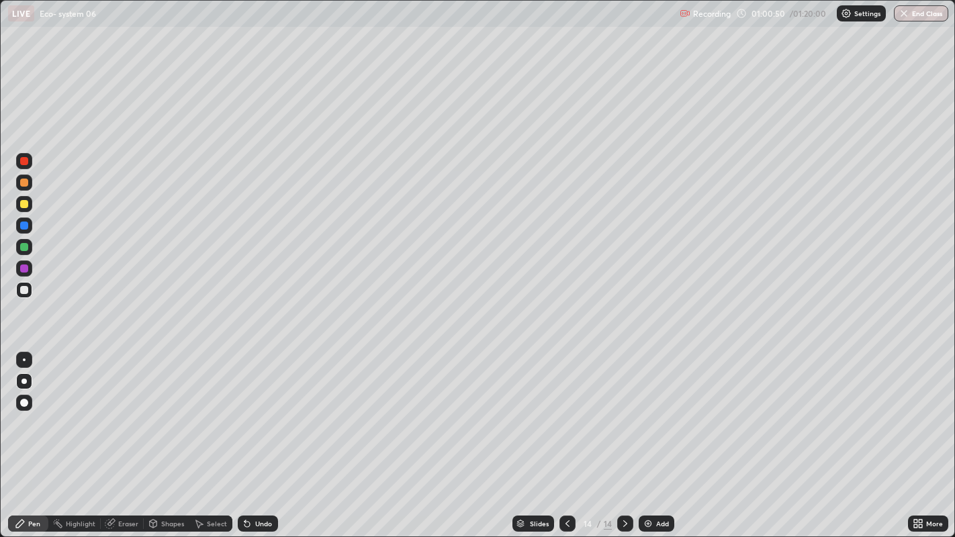
click at [24, 436] on icon at bounding box center [20, 524] width 11 height 11
click at [25, 204] on div at bounding box center [24, 204] width 8 height 8
click at [26, 204] on div at bounding box center [24, 204] width 8 height 8
click at [24, 290] on div at bounding box center [24, 290] width 8 height 8
click at [25, 287] on div at bounding box center [24, 290] width 8 height 8
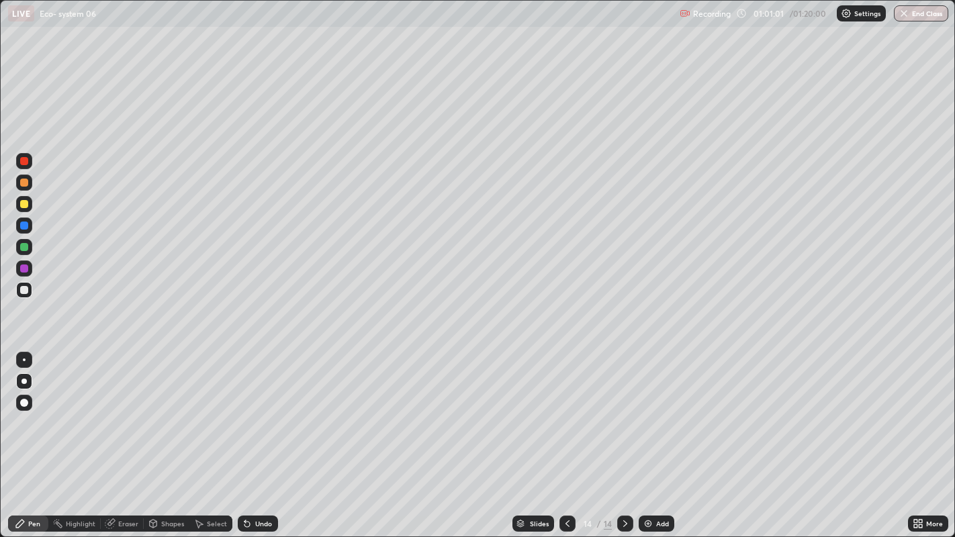
click at [26, 287] on div at bounding box center [24, 290] width 8 height 8
click at [255, 436] on div "Undo" at bounding box center [263, 524] width 17 height 7
click at [920, 13] on button "End Class" at bounding box center [921, 13] width 54 height 16
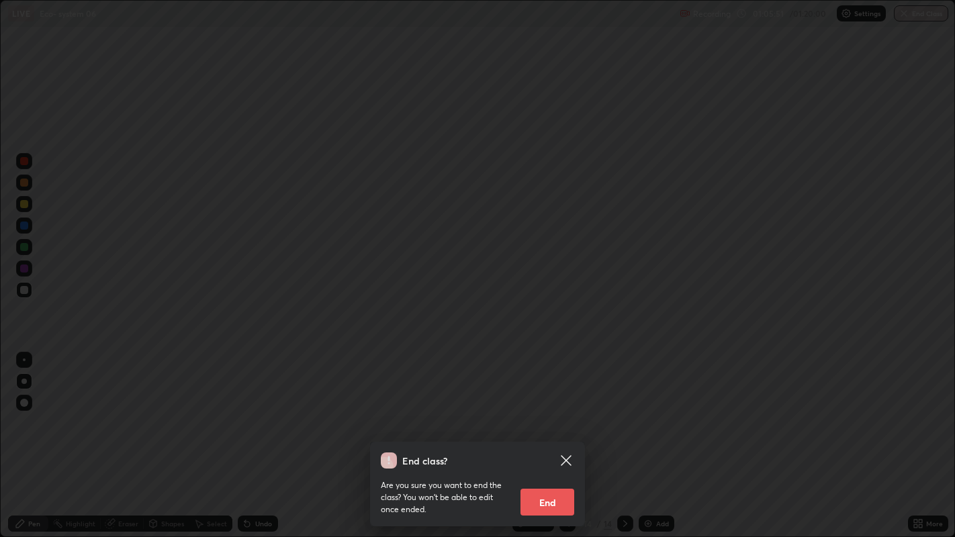
click at [551, 436] on button "End" at bounding box center [548, 502] width 54 height 27
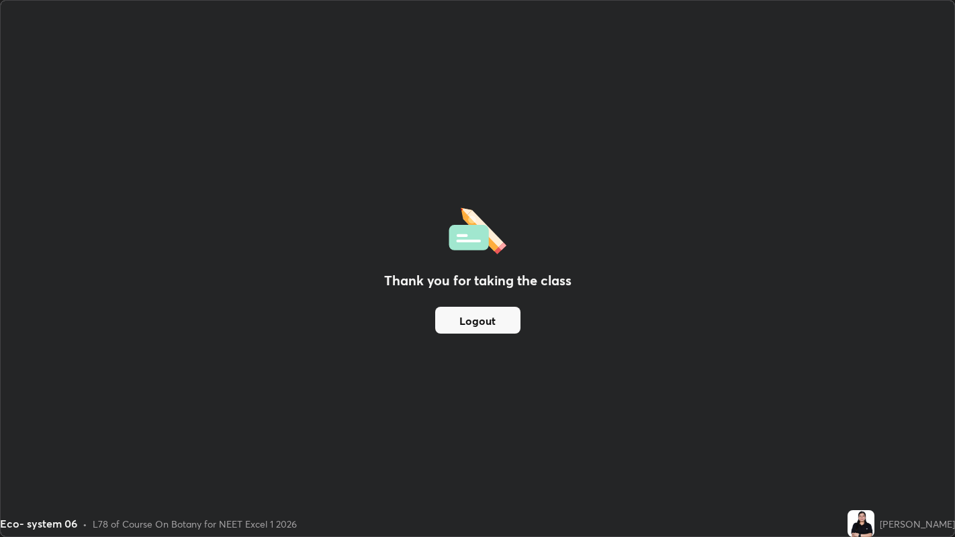
click at [478, 317] on button "Logout" at bounding box center [477, 320] width 85 height 27
